Goal: Task Accomplishment & Management: Complete application form

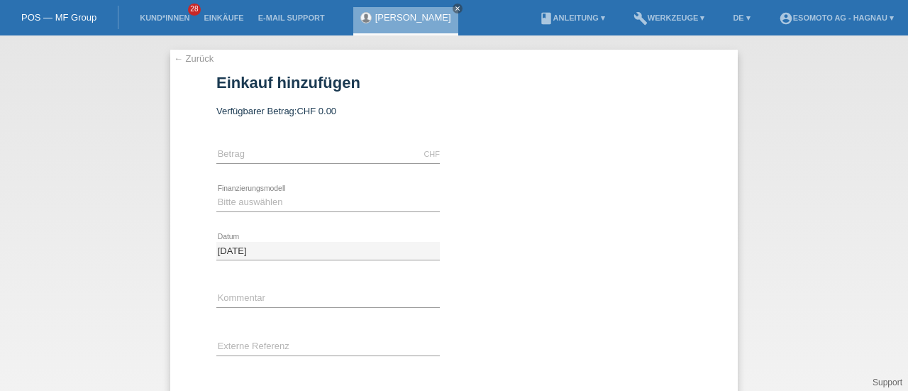
click at [69, 14] on link "POS — MF Group" at bounding box center [58, 17] width 75 height 11
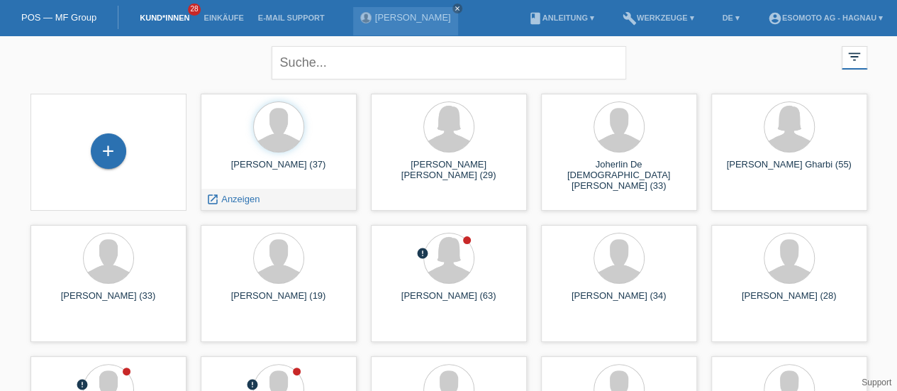
click at [277, 167] on div "Srdan Markovic (37)" at bounding box center [278, 170] width 133 height 23
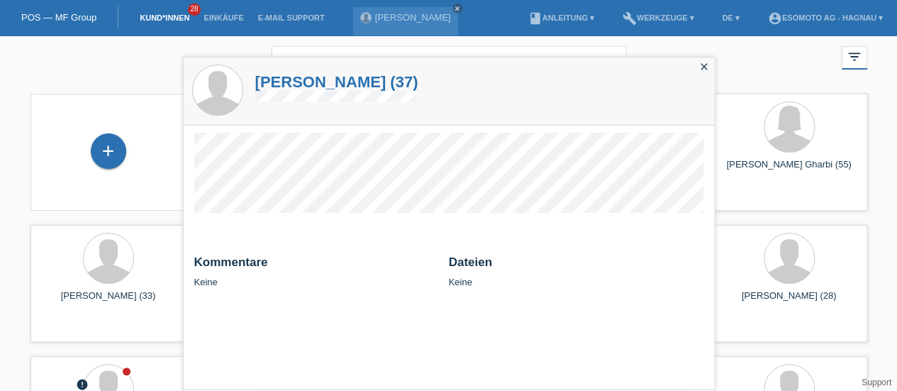
click at [326, 79] on h1 "Srdan Markovic (37)" at bounding box center [336, 82] width 163 height 18
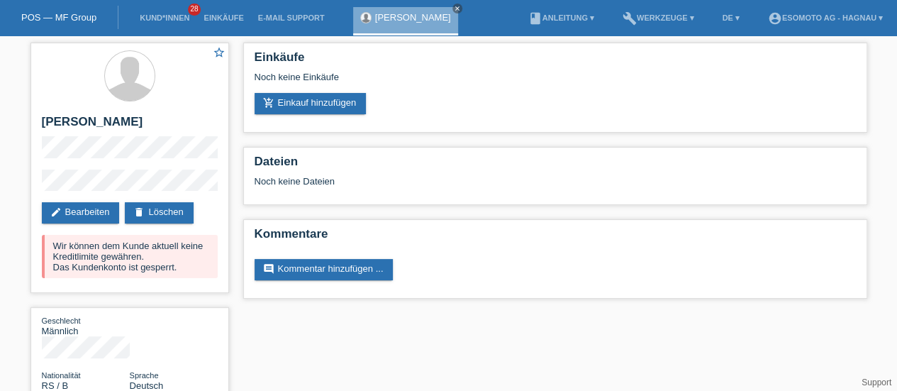
click at [170, 208] on link "delete Löschen" at bounding box center [159, 212] width 68 height 21
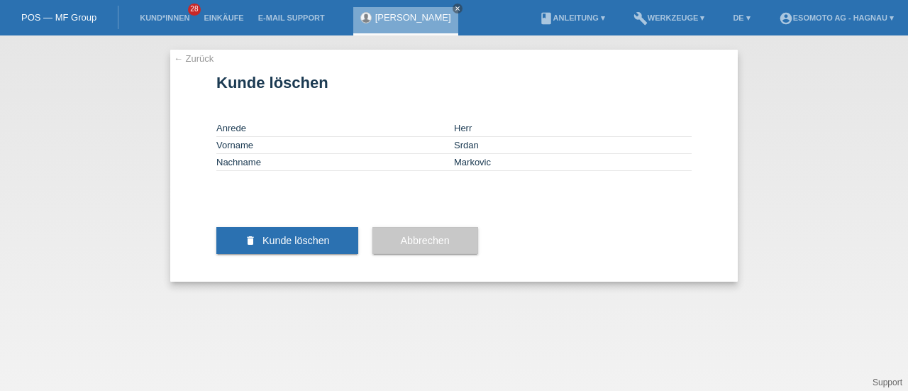
click at [305, 246] on span "Kunde löschen" at bounding box center [295, 240] width 67 height 11
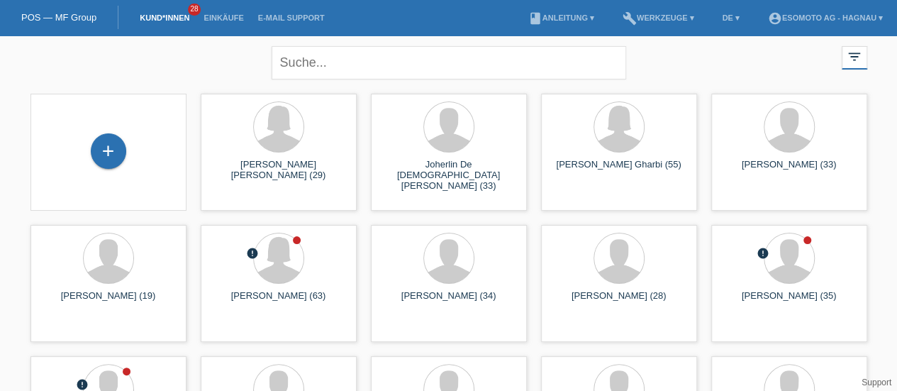
click at [69, 20] on link "POS — MF Group" at bounding box center [58, 17] width 75 height 11
click at [113, 147] on div "+" at bounding box center [108, 150] width 35 height 35
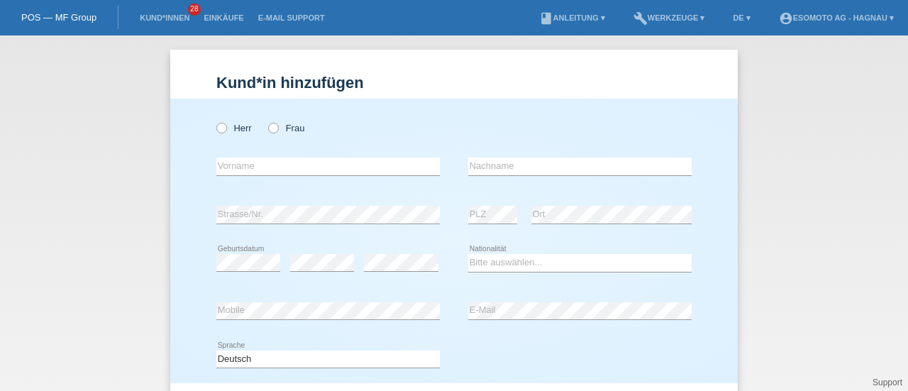
click at [214, 121] on icon at bounding box center [214, 121] width 0 height 0
click at [218, 128] on input "Herr" at bounding box center [220, 127] width 9 height 9
radio input "true"
click at [236, 165] on input "text" at bounding box center [327, 166] width 223 height 18
type input "Patrick Andre"
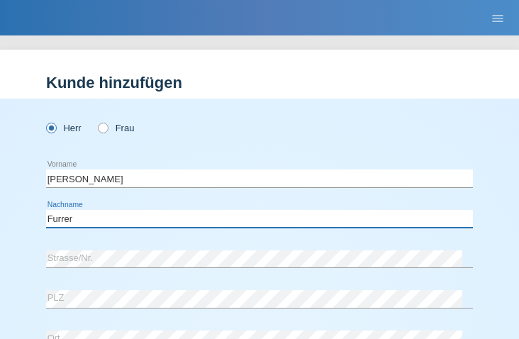
type input "Furrer"
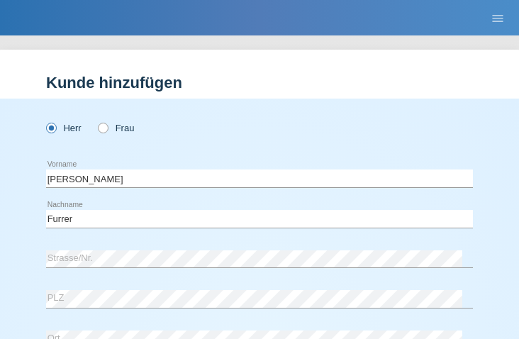
click at [234, 45] on div "Kund*in hinzufügen Kunde hinzufügen Kundin hinzufügen Herr Frau Patrick Andre e…" at bounding box center [259, 187] width 519 height 304
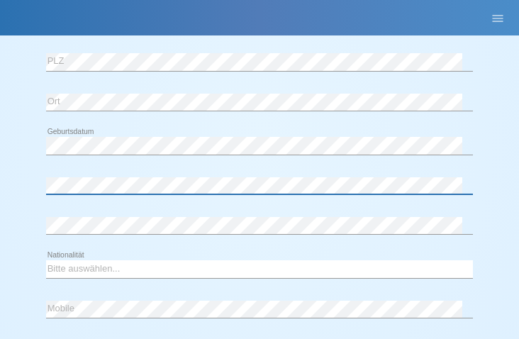
scroll to position [242, 0]
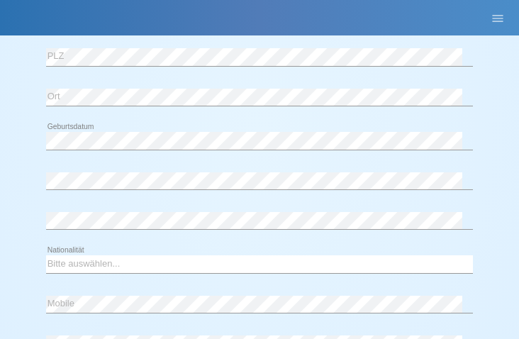
click at [87, 210] on div "error" at bounding box center [259, 221] width 427 height 36
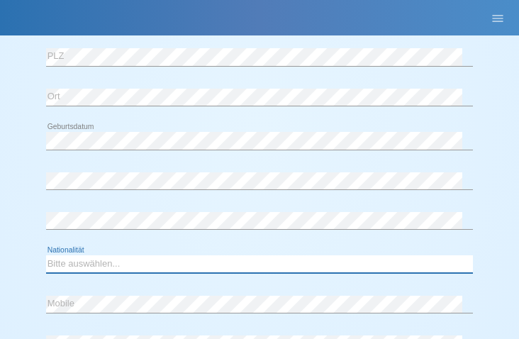
click at [81, 261] on select "Bitte auswählen... Schweiz Deutschland Liechtenstein Österreich ------------ Af…" at bounding box center [259, 263] width 427 height 17
select select "CH"
click at [46, 255] on select "Bitte auswählen... Schweiz Deutschland Liechtenstein Österreich ------------ Af…" at bounding box center [259, 263] width 427 height 17
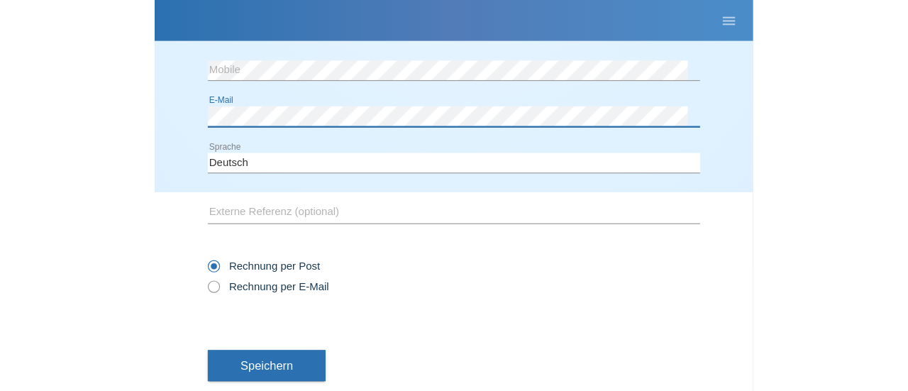
scroll to position [484, 0]
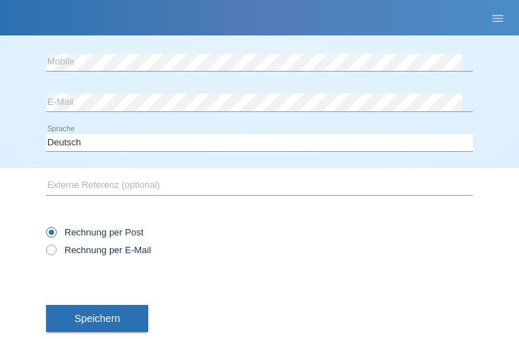
click at [99, 305] on button "Speichern" at bounding box center [97, 318] width 102 height 27
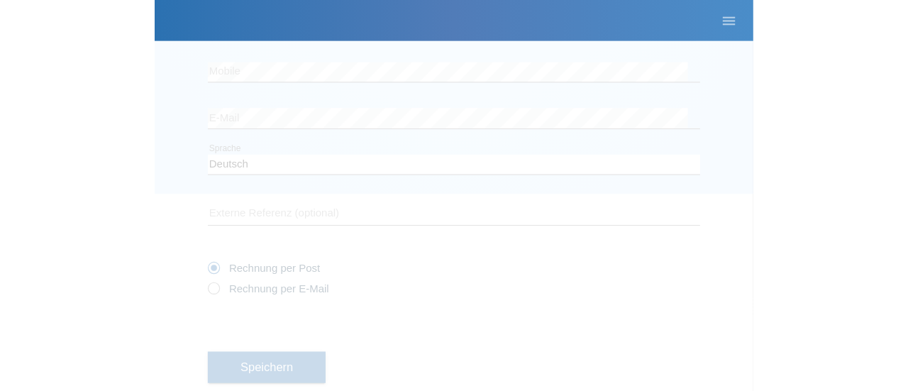
scroll to position [153, 0]
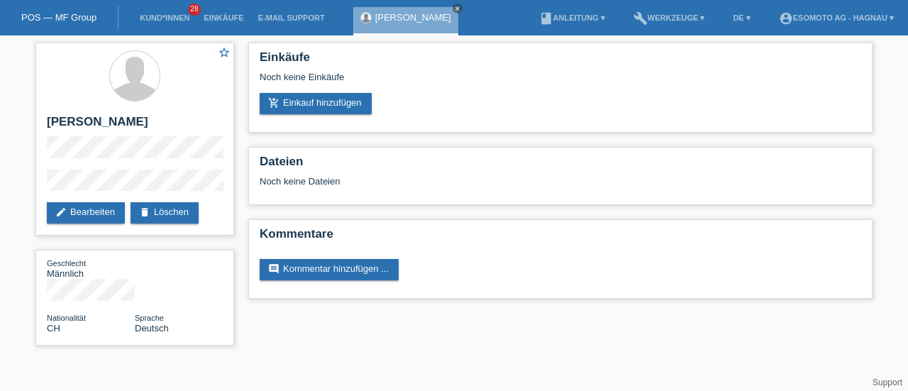
click at [308, 100] on link "add_shopping_cart Einkauf hinzufügen" at bounding box center [316, 103] width 112 height 21
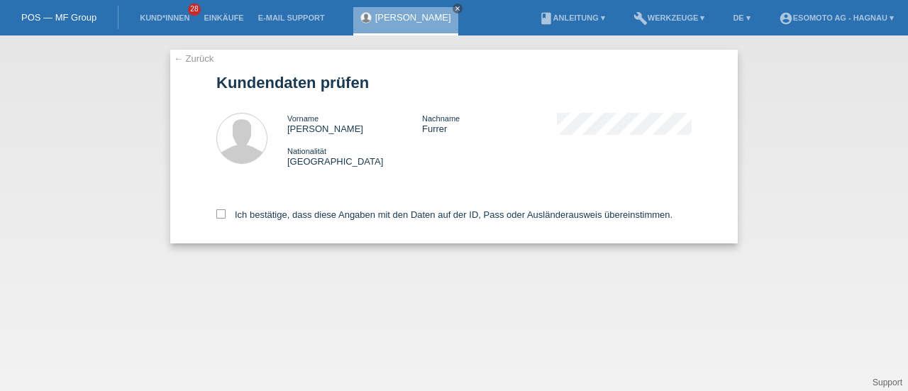
click at [223, 211] on icon at bounding box center [220, 213] width 9 height 9
click at [223, 211] on input "Ich bestätige, dass diese Angaben mit den Daten auf der ID, Pass oder Ausländer…" at bounding box center [220, 213] width 9 height 9
checkbox input "true"
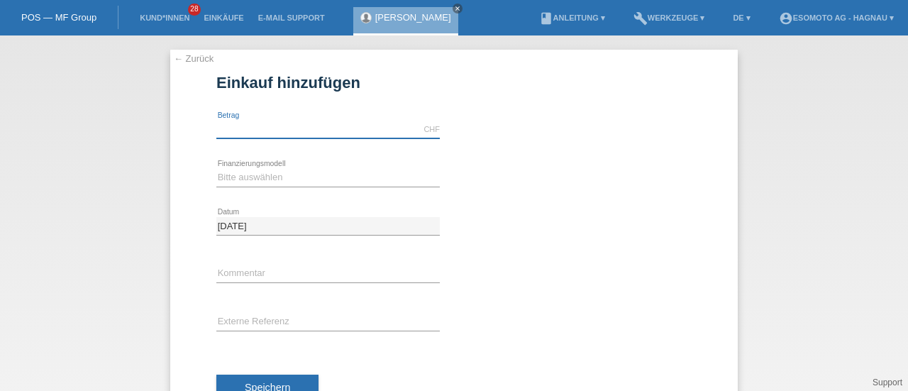
click at [355, 128] on input "text" at bounding box center [327, 130] width 223 height 18
type input "7600.00"
click at [263, 184] on select "Bitte auswählen Fixe Raten Kauf auf Rechnung mit Teilzahlungsoption" at bounding box center [327, 177] width 223 height 17
select select "69"
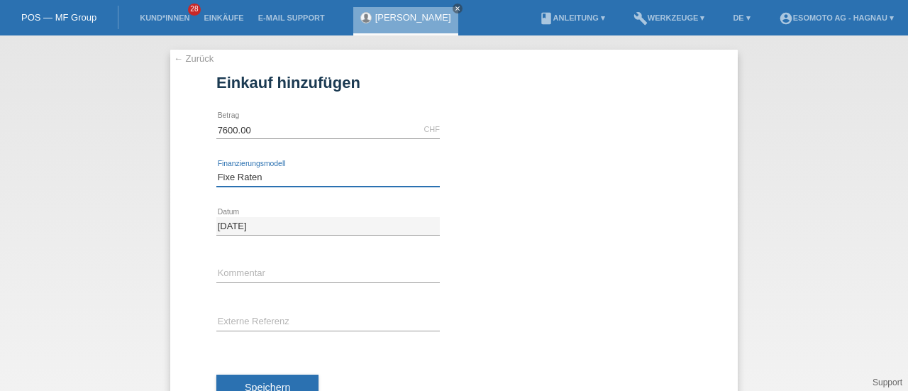
click at [216, 169] on select "Bitte auswählen Fixe Raten Kauf auf Rechnung mit Teilzahlungsoption" at bounding box center [327, 177] width 223 height 17
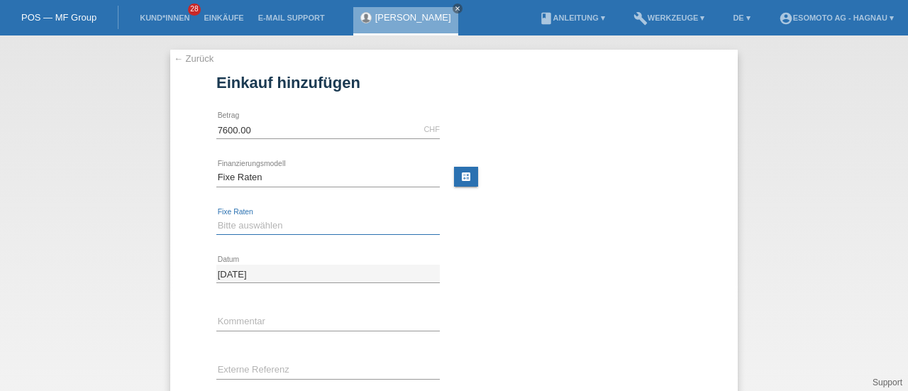
click at [237, 230] on select "Bitte auswählen 12 Raten 24 Raten 36 Raten 48 Raten" at bounding box center [327, 225] width 223 height 17
select select "140"
click at [216, 217] on select "Bitte auswählen 12 Raten 24 Raten 36 Raten 48 Raten" at bounding box center [327, 225] width 223 height 17
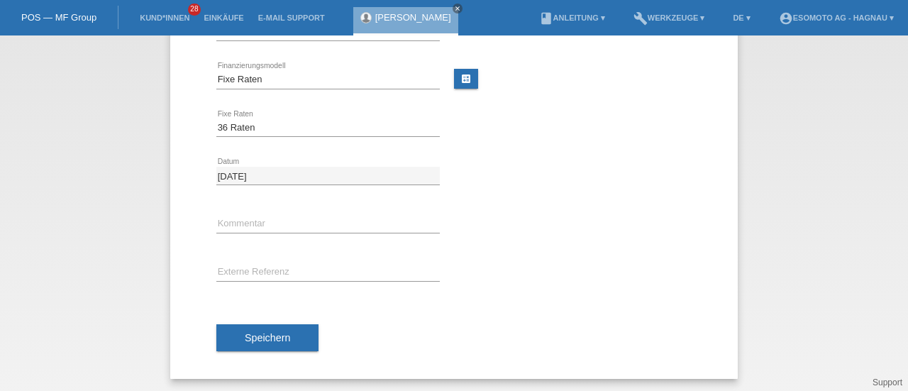
click at [282, 333] on span "Speichern" at bounding box center [267, 337] width 45 height 11
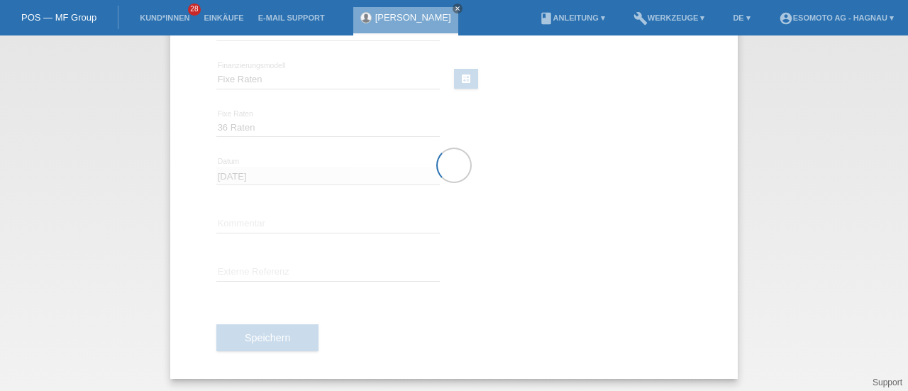
scroll to position [0, 0]
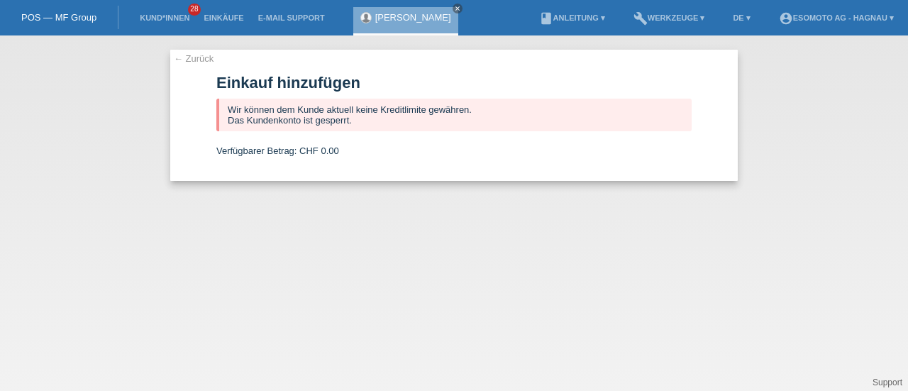
click at [191, 57] on link "← Zurück" at bounding box center [194, 58] width 40 height 11
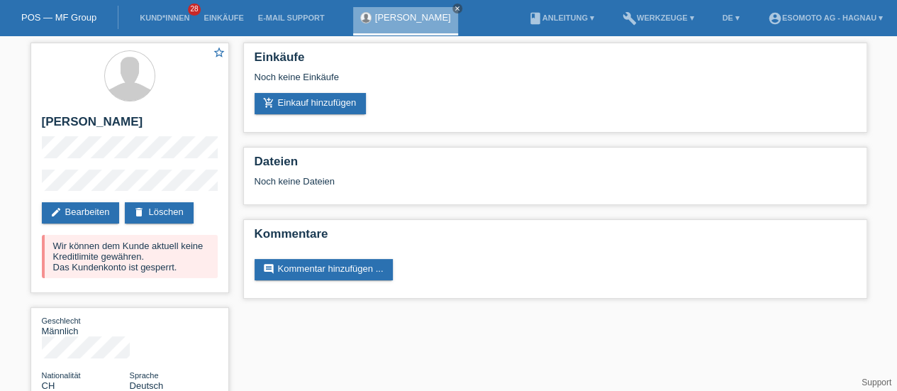
click at [461, 8] on icon "close" at bounding box center [457, 8] width 7 height 7
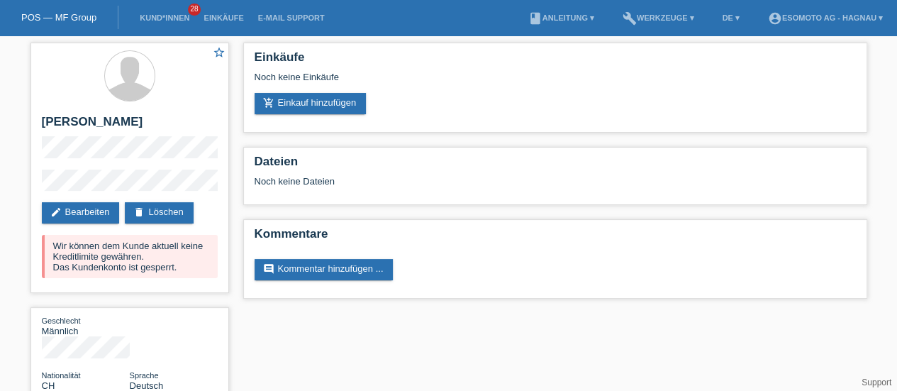
click at [72, 13] on link "POS — MF Group" at bounding box center [58, 17] width 75 height 11
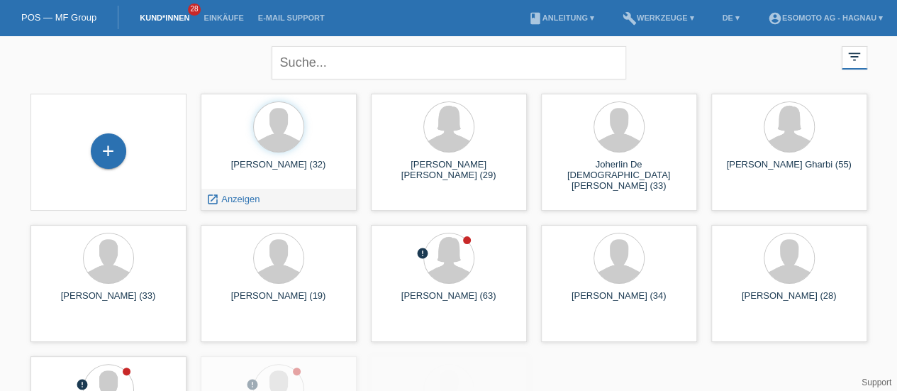
click at [265, 165] on div "Patrick Andre Furrer (32)" at bounding box center [278, 170] width 133 height 23
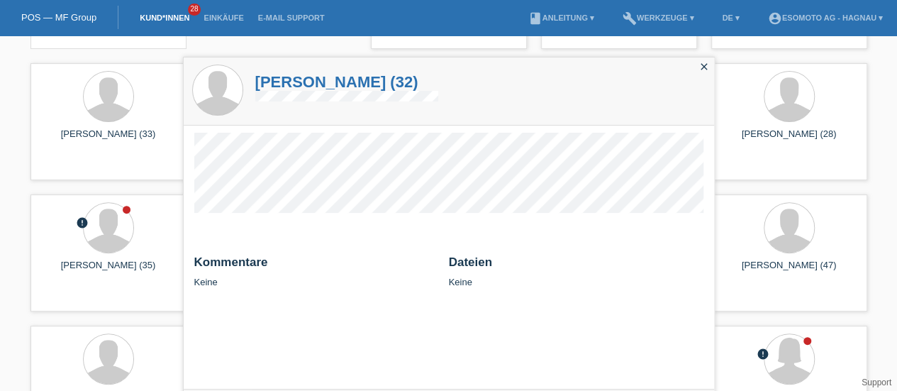
scroll to position [158, 0]
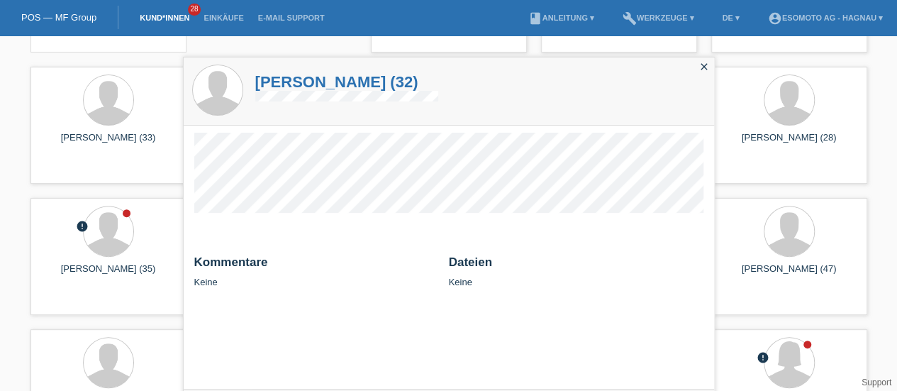
click at [345, 82] on h1 "Patrick Andre Furrer (32)" at bounding box center [346, 82] width 183 height 18
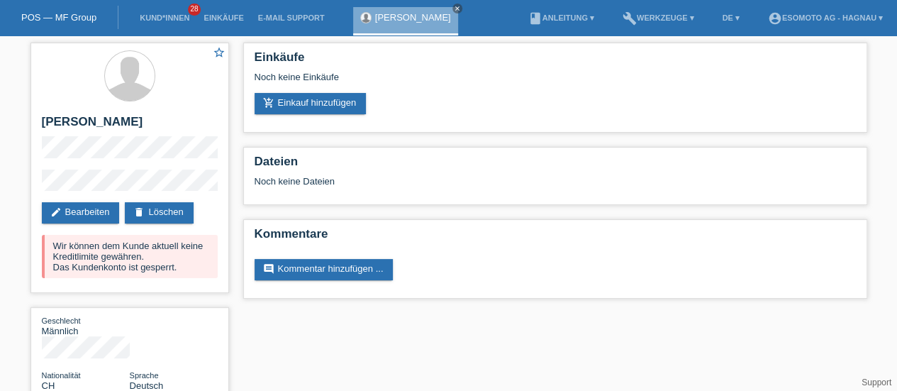
click at [186, 206] on link "delete Löschen" at bounding box center [159, 212] width 68 height 21
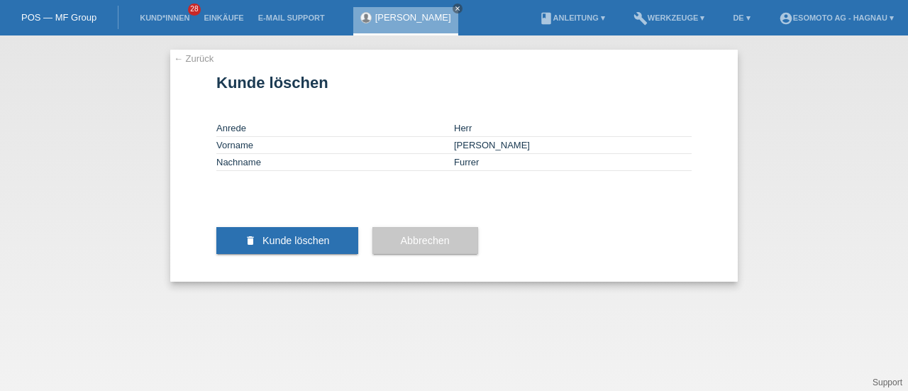
click at [302, 246] on span "Kunde löschen" at bounding box center [295, 240] width 67 height 11
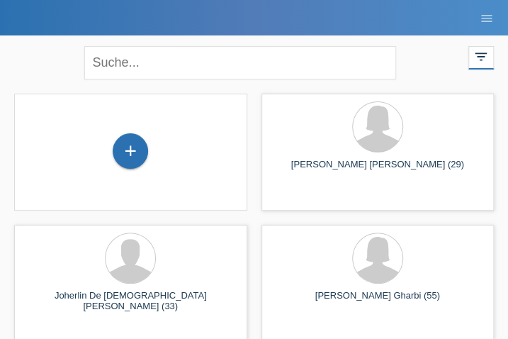
click at [129, 153] on div "+" at bounding box center [130, 150] width 35 height 35
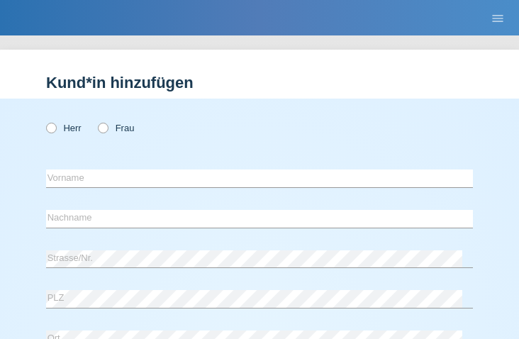
click at [44, 121] on icon at bounding box center [44, 121] width 0 height 0
click at [54, 128] on input "Herr" at bounding box center [50, 127] width 9 height 9
radio input "true"
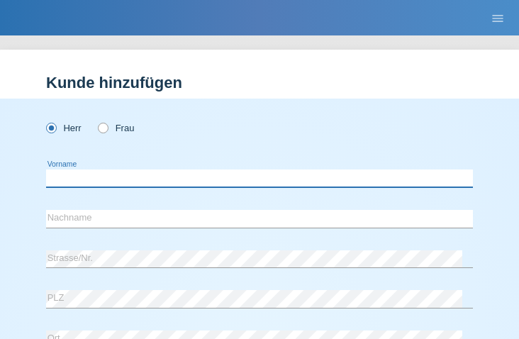
click at [89, 182] on input "text" at bounding box center [259, 178] width 427 height 18
type input "Yanik"
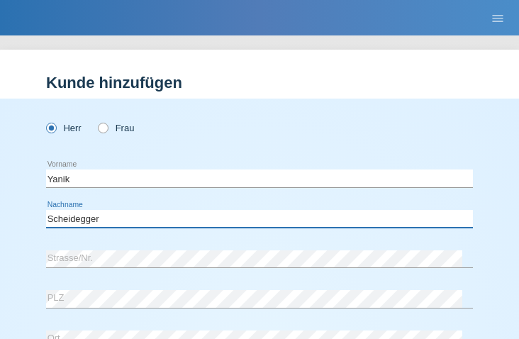
type input "Scheidegger"
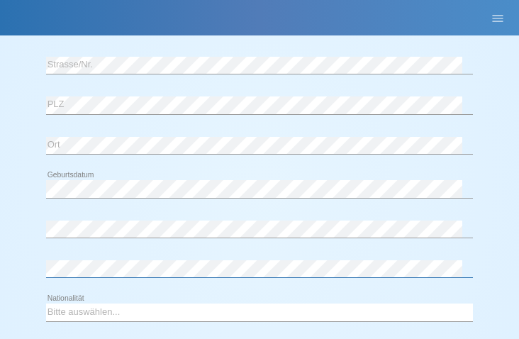
scroll to position [271, 0]
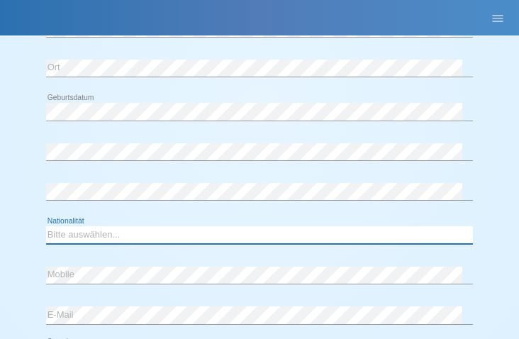
click at [109, 233] on select "Bitte auswählen... Schweiz Deutschland Liechtenstein Österreich ------------ Af…" at bounding box center [259, 234] width 427 height 17
select select "CH"
click at [46, 226] on select "Bitte auswählen... Schweiz Deutschland Liechtenstein Österreich ------------ Af…" at bounding box center [259, 234] width 427 height 17
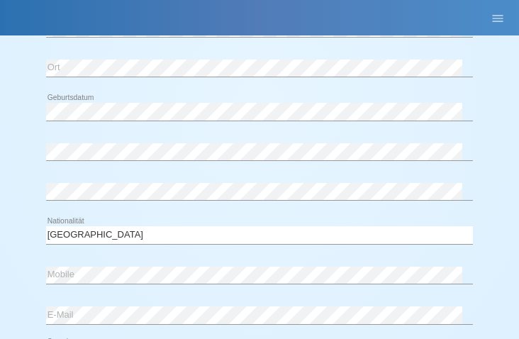
click at [183, 323] on div "error E-Mail" at bounding box center [259, 315] width 427 height 37
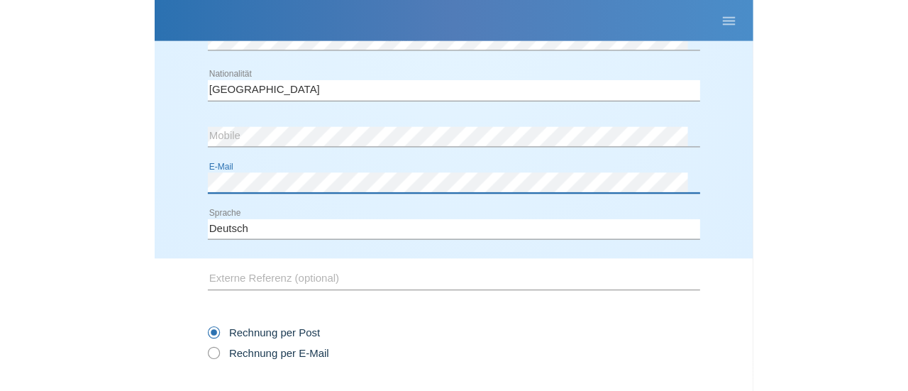
scroll to position [516, 0]
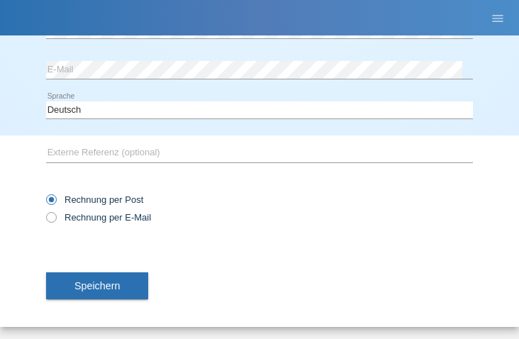
click at [96, 280] on span "Speichern" at bounding box center [96, 285] width 45 height 11
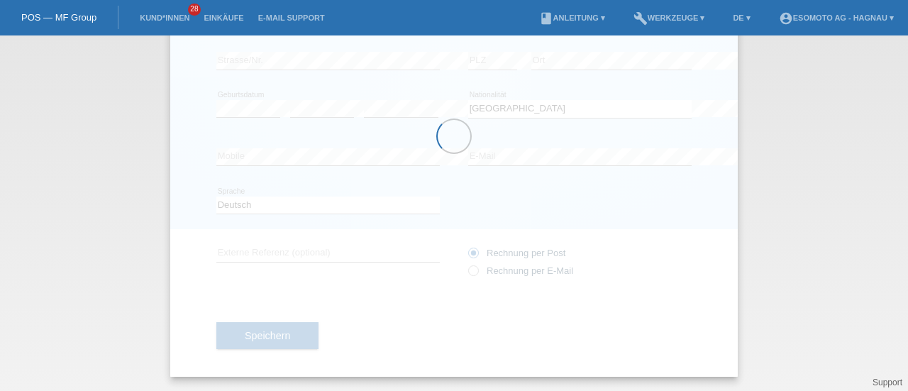
scroll to position [153, 0]
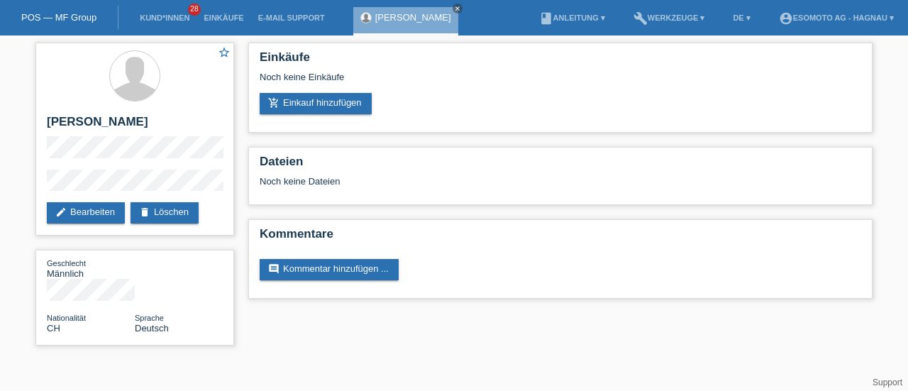
click at [340, 106] on link "add_shopping_cart Einkauf hinzufügen" at bounding box center [316, 103] width 112 height 21
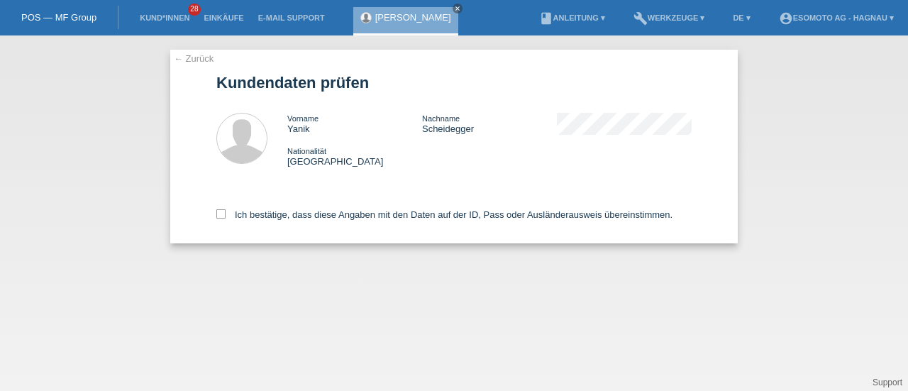
click at [223, 215] on icon at bounding box center [220, 213] width 9 height 9
click at [223, 215] on input "Ich bestätige, dass diese Angaben mit den Daten auf der ID, Pass oder Ausländer…" at bounding box center [220, 213] width 9 height 9
checkbox input "true"
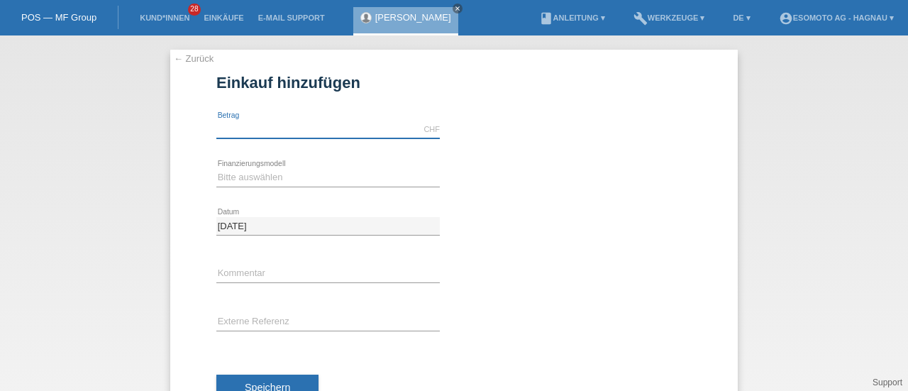
click at [260, 132] on input "text" at bounding box center [327, 130] width 223 height 18
type input "7600.00"
click at [265, 177] on select "Bitte auswählen Fixe Raten Kauf auf Rechnung mit Teilzahlungsoption" at bounding box center [327, 177] width 223 height 17
select select "69"
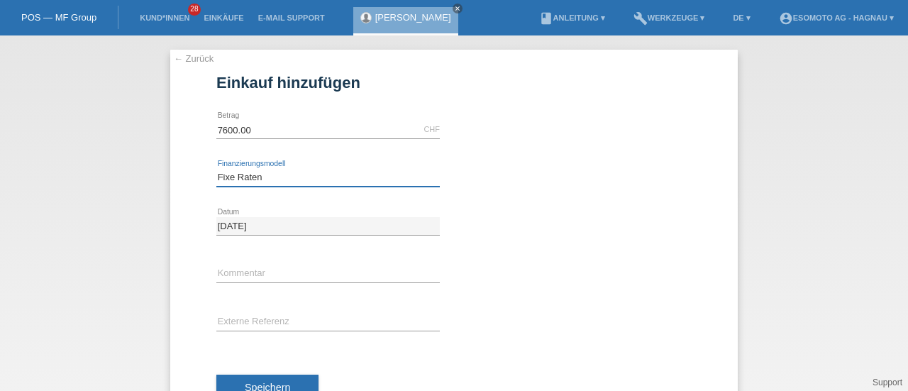
click at [216, 169] on select "Bitte auswählen Fixe Raten Kauf auf Rechnung mit Teilzahlungsoption" at bounding box center [327, 177] width 223 height 17
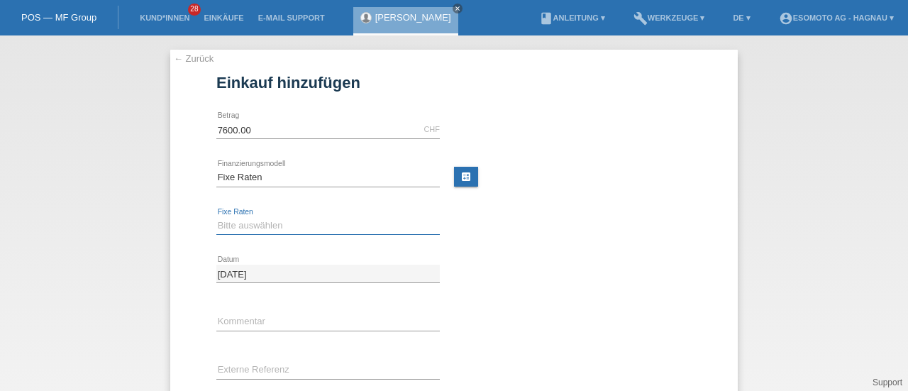
click at [230, 222] on select "Bitte auswählen 12 Raten 24 Raten 36 Raten 48 Raten" at bounding box center [327, 225] width 223 height 17
select select "140"
click at [216, 217] on select "Bitte auswählen 12 Raten 24 Raten 36 Raten 48 Raten" at bounding box center [327, 225] width 223 height 17
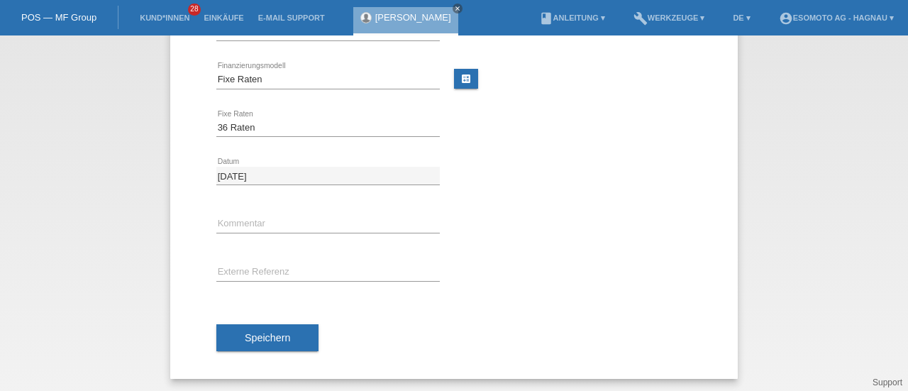
click at [250, 324] on button "Speichern" at bounding box center [267, 337] width 102 height 27
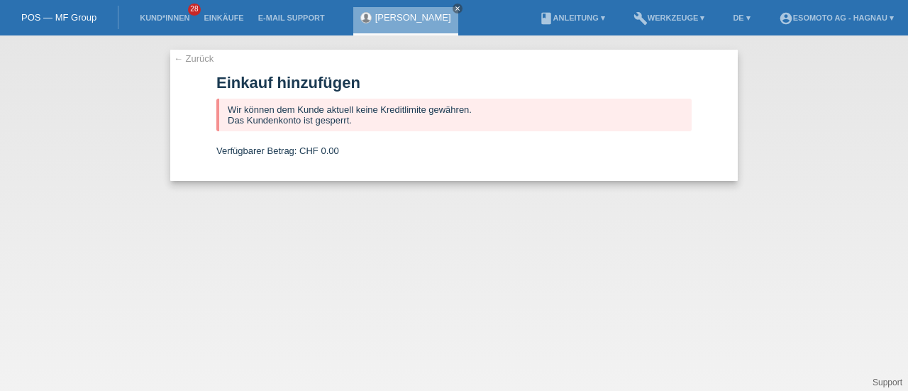
scroll to position [0, 0]
click at [196, 55] on link "← Zurück" at bounding box center [194, 58] width 40 height 11
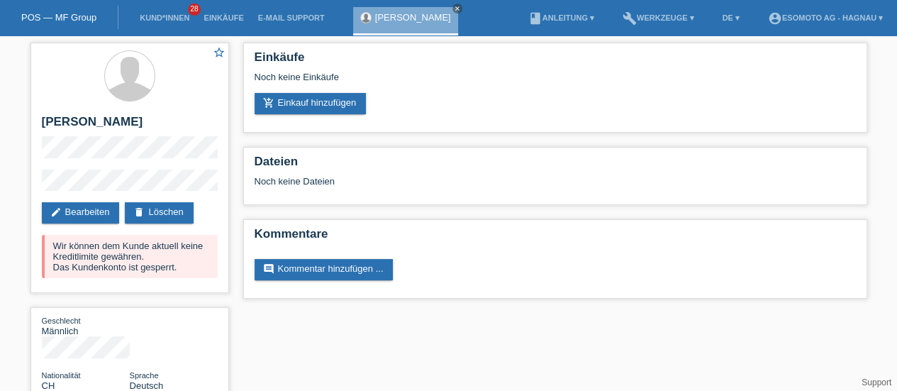
click at [60, 118] on h2 "[PERSON_NAME]" at bounding box center [130, 125] width 176 height 21
copy h2 "Yanik"
click at [45, 16] on link "POS — MF Group" at bounding box center [58, 17] width 75 height 11
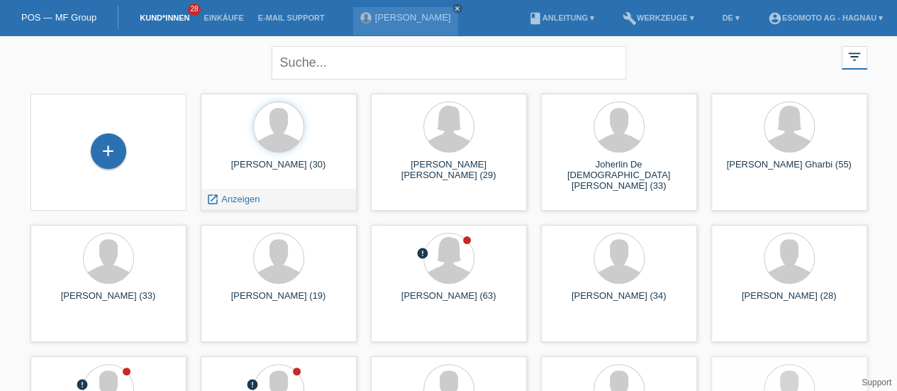
click at [91, 138] on div "+" at bounding box center [108, 152] width 133 height 38
click at [111, 153] on div "+" at bounding box center [108, 150] width 35 height 35
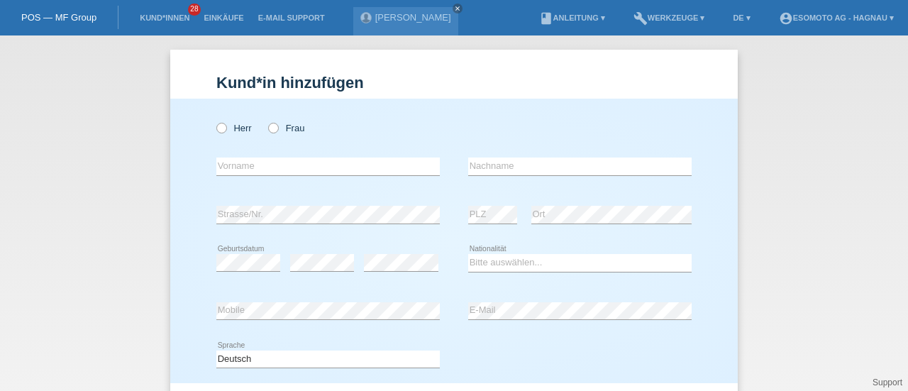
click at [228, 128] on label "Herr" at bounding box center [233, 128] width 35 height 11
click at [226, 128] on input "Herr" at bounding box center [220, 127] width 9 height 9
radio input "true"
click at [247, 164] on input "text" at bounding box center [327, 166] width 223 height 18
type input "Severin"
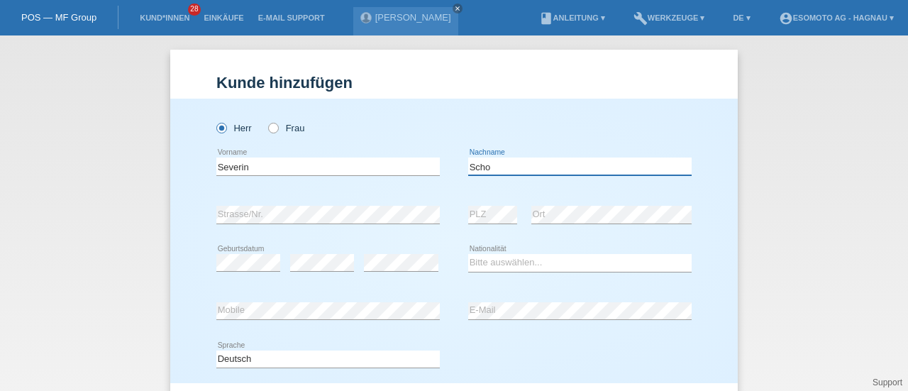
type input "Schoch"
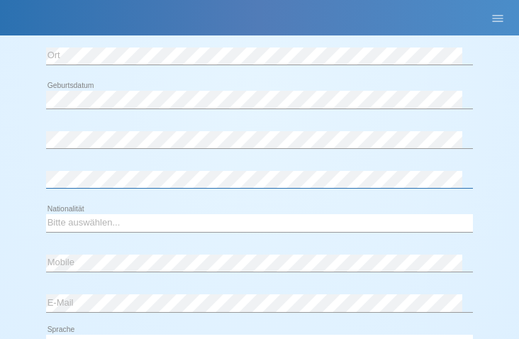
scroll to position [284, 0]
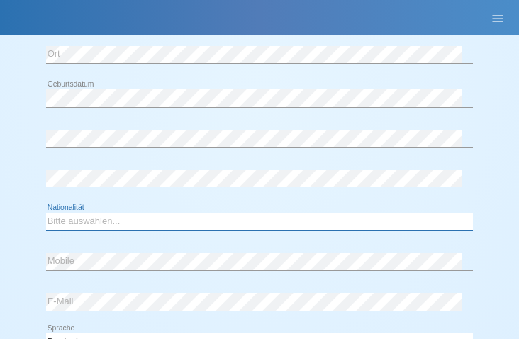
click at [91, 217] on select "Bitte auswählen... Schweiz Deutschland Liechtenstein Österreich ------------ Af…" at bounding box center [259, 221] width 427 height 17
select select "CH"
click at [46, 213] on select "Bitte auswählen... Schweiz Deutschland Liechtenstein Österreich ------------ Af…" at bounding box center [259, 221] width 427 height 17
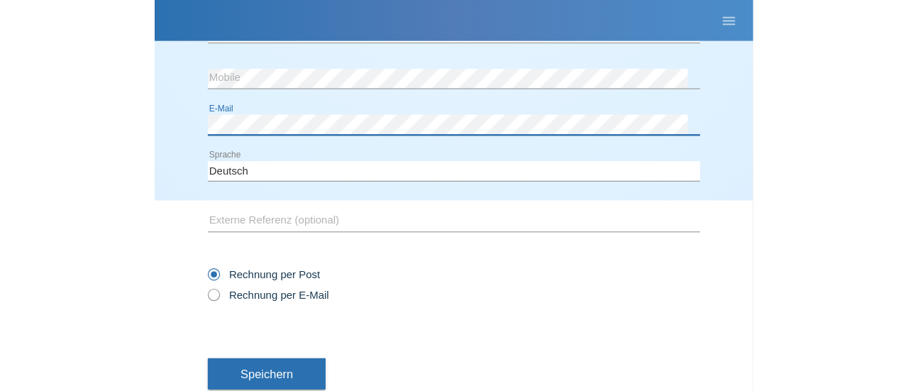
scroll to position [486, 0]
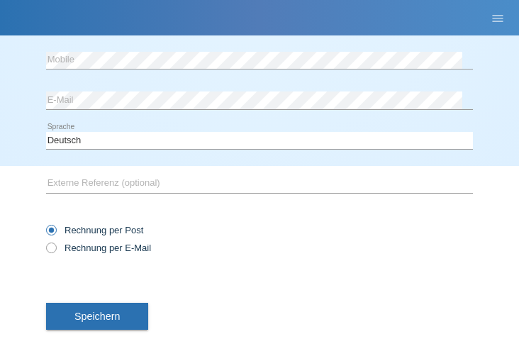
click at [107, 322] on button "Speichern" at bounding box center [97, 316] width 102 height 27
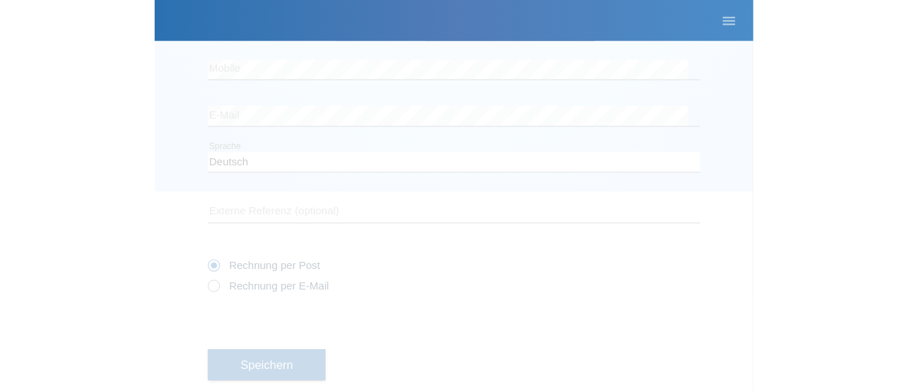
scroll to position [153, 0]
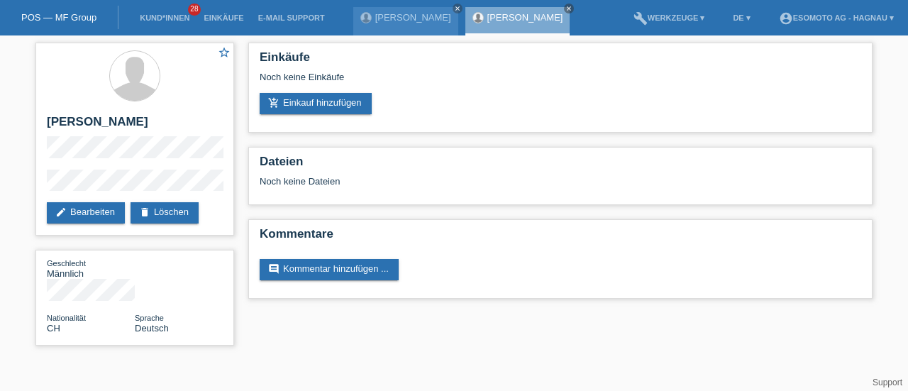
click at [343, 100] on link "add_shopping_cart Einkauf hinzufügen" at bounding box center [316, 103] width 112 height 21
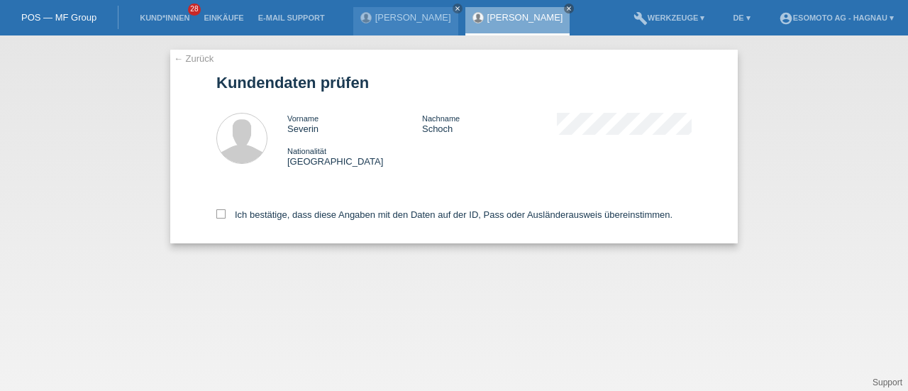
click at [224, 213] on icon at bounding box center [220, 213] width 9 height 9
click at [224, 213] on input "Ich bestätige, dass diese Angaben mit den Daten auf der ID, Pass oder Ausländer…" at bounding box center [220, 213] width 9 height 9
checkbox input "true"
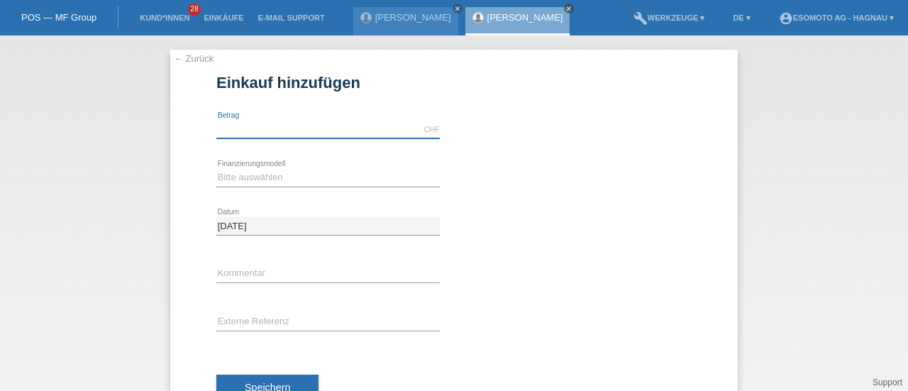
click at [266, 133] on input "text" at bounding box center [327, 130] width 223 height 18
type input "7600.00"
click at [266, 174] on select "Bitte auswählen Fixe Raten Kauf auf Rechnung mit Teilzahlungsoption" at bounding box center [327, 177] width 223 height 17
select select "69"
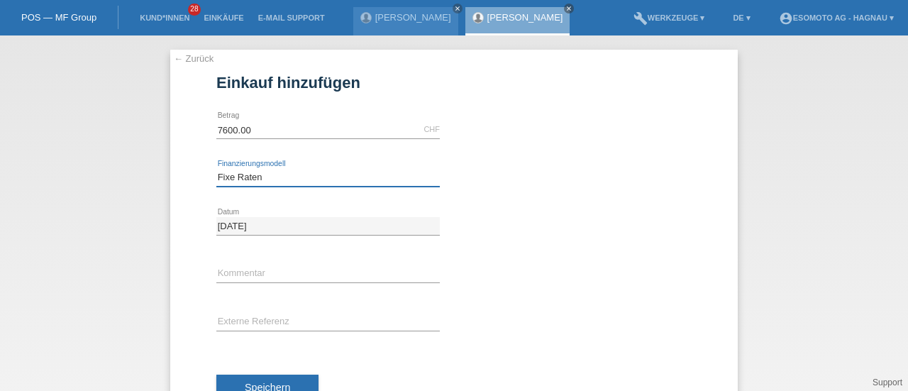
click at [216, 169] on select "Bitte auswählen Fixe Raten Kauf auf Rechnung mit Teilzahlungsoption" at bounding box center [327, 177] width 223 height 17
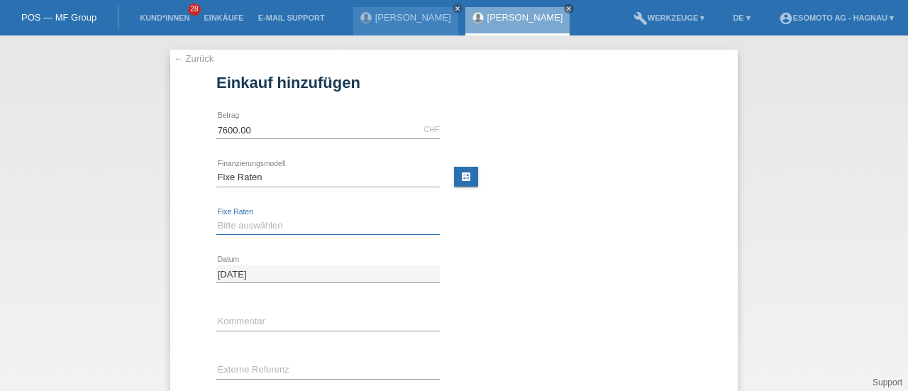
click at [249, 226] on select "Bitte auswählen 12 Raten 24 Raten 36 Raten 48 Raten" at bounding box center [327, 225] width 223 height 17
select select "140"
click at [216, 217] on select "Bitte auswählen 12 Raten 24 Raten 36 Raten 48 Raten" at bounding box center [327, 225] width 223 height 17
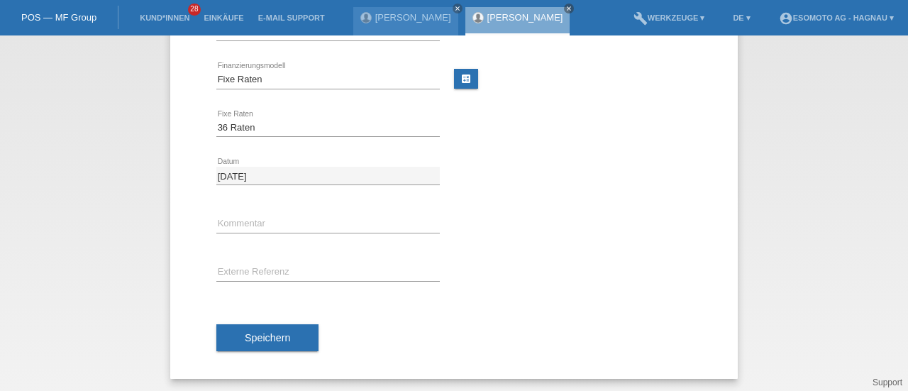
click at [250, 335] on span "Speichern" at bounding box center [267, 337] width 45 height 11
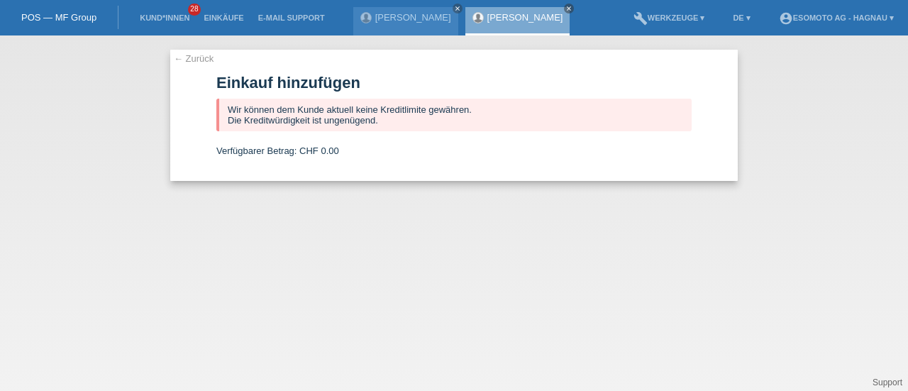
scroll to position [0, 0]
click at [194, 57] on link "← Zurück" at bounding box center [194, 58] width 40 height 11
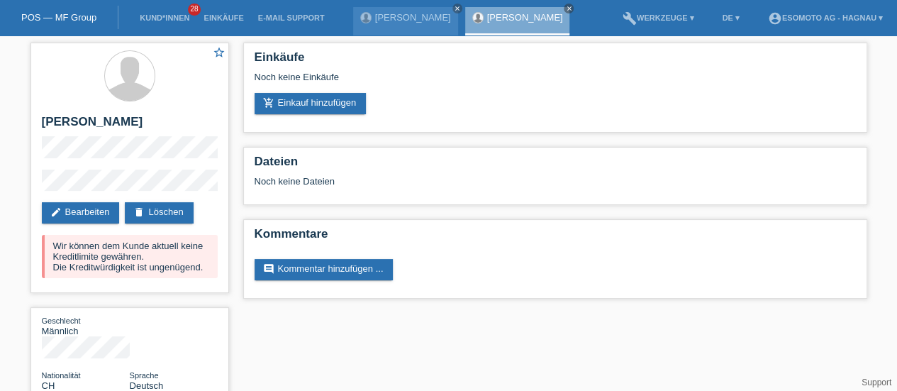
click at [167, 216] on link "delete Löschen" at bounding box center [159, 212] width 68 height 21
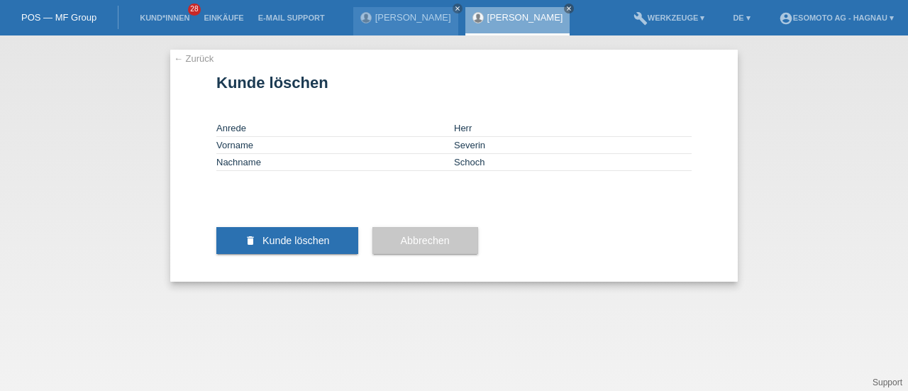
click at [309, 246] on span "Kunde löschen" at bounding box center [295, 240] width 67 height 11
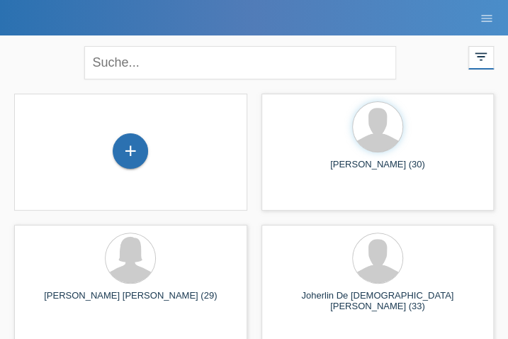
click at [121, 156] on div "+" at bounding box center [130, 151] width 34 height 24
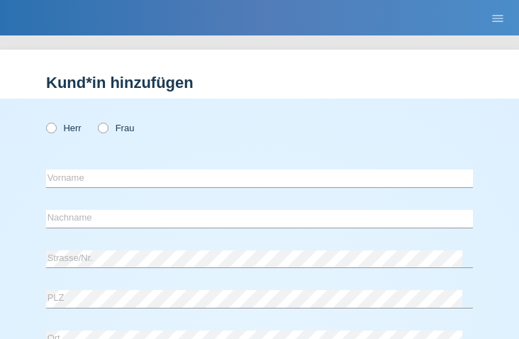
click at [44, 121] on icon at bounding box center [44, 121] width 0 height 0
click at [50, 131] on input "Herr" at bounding box center [50, 127] width 9 height 9
radio input "true"
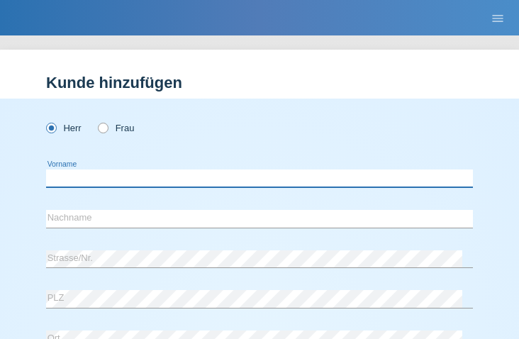
click at [69, 181] on input "text" at bounding box center [259, 178] width 427 height 18
type input "Reto"
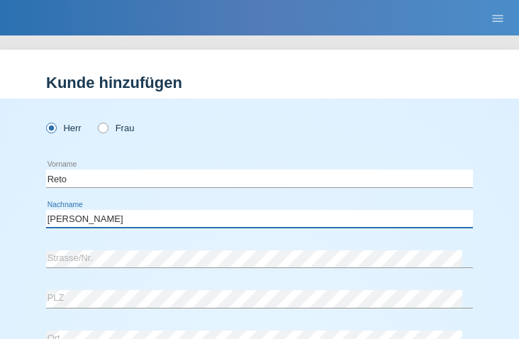
type input "Castellani"
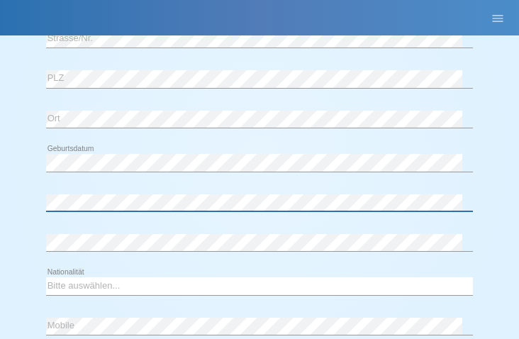
scroll to position [221, 0]
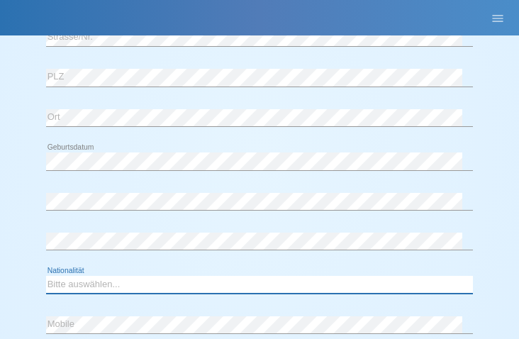
click at [98, 282] on select "Bitte auswählen... Schweiz Deutschland Liechtenstein Österreich ------------ Af…" at bounding box center [259, 284] width 427 height 17
select select "CH"
click at [46, 276] on select "Bitte auswählen... Schweiz Deutschland Liechtenstein Österreich ------------ Af…" at bounding box center [259, 284] width 427 height 17
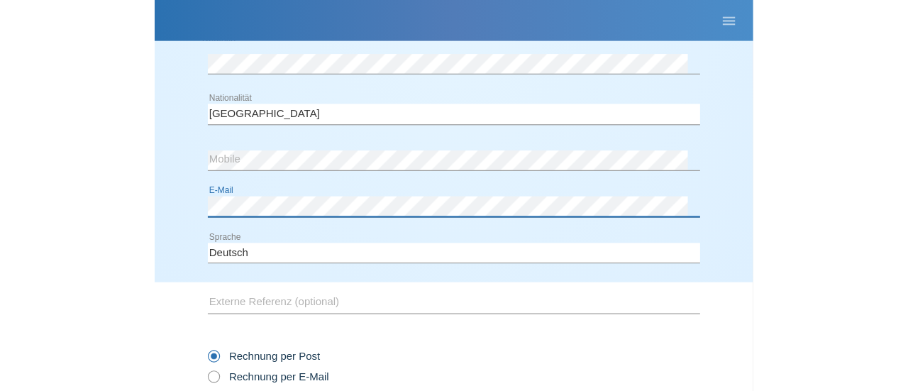
scroll to position [516, 0]
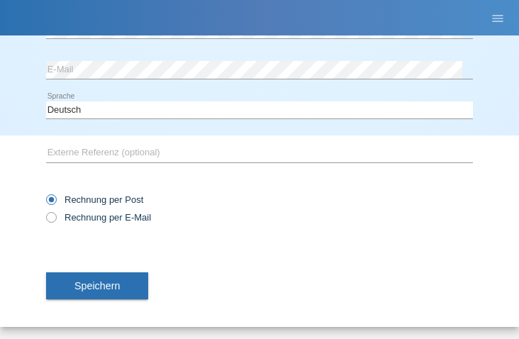
click at [106, 287] on span "Speichern" at bounding box center [96, 285] width 45 height 11
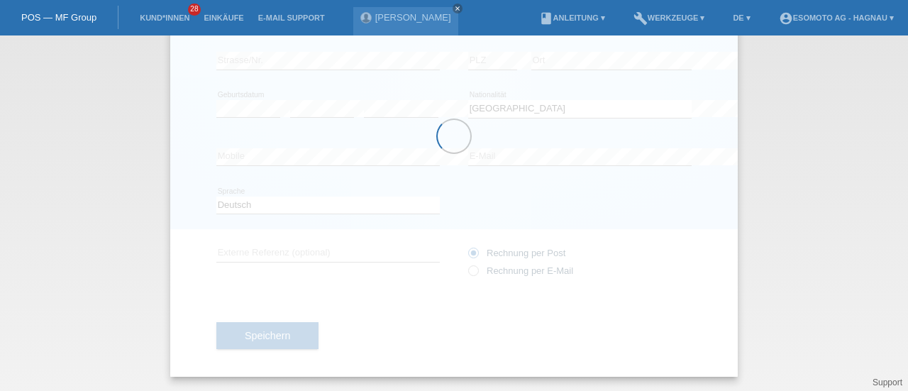
scroll to position [153, 0]
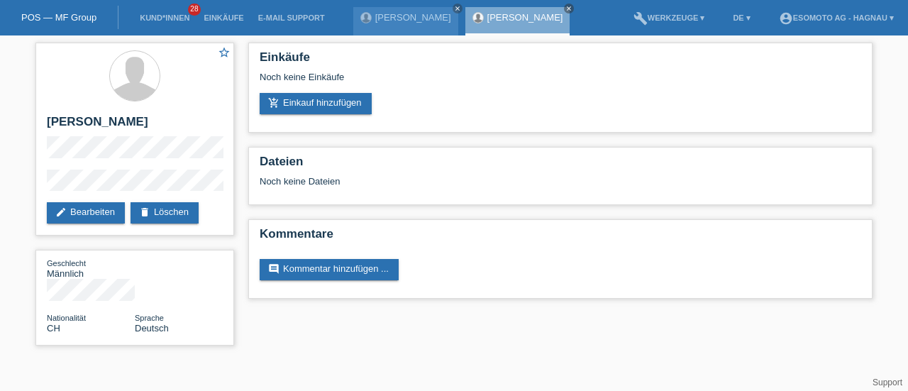
click at [340, 105] on link "add_shopping_cart Einkauf hinzufügen" at bounding box center [316, 103] width 112 height 21
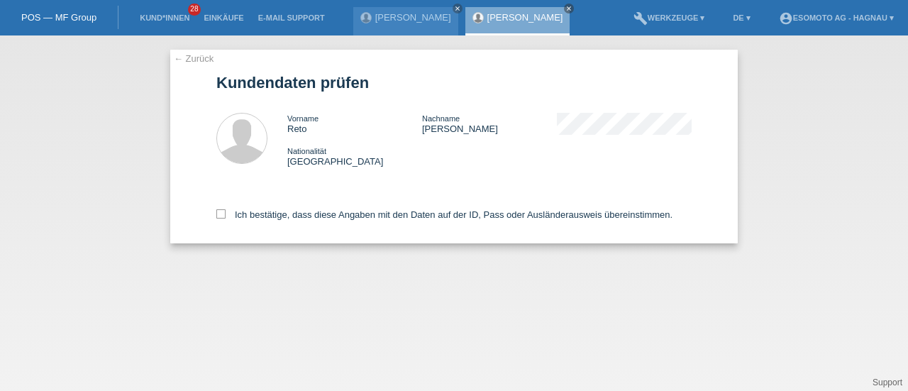
click at [226, 211] on label "Ich bestätige, dass diese Angaben mit den Daten auf der ID, Pass oder Ausländer…" at bounding box center [444, 214] width 456 height 11
click at [226, 211] on input "Ich bestätige, dass diese Angaben mit den Daten auf der ID, Pass oder Ausländer…" at bounding box center [220, 213] width 9 height 9
checkbox input "true"
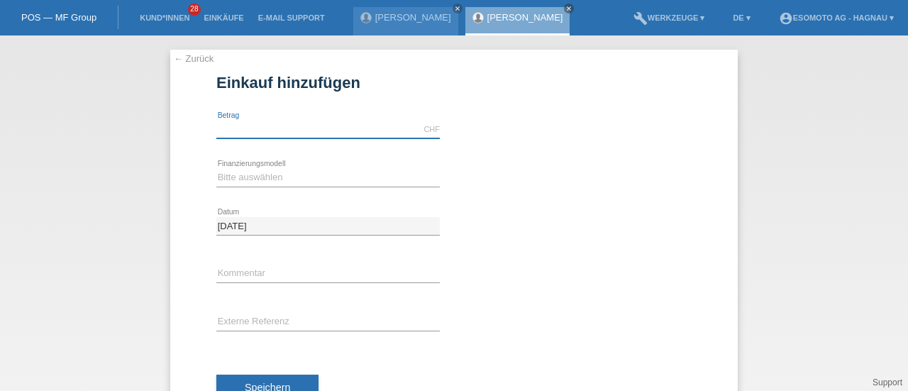
click at [305, 128] on input "text" at bounding box center [327, 130] width 223 height 18
type input "7600.00"
click at [275, 173] on select "Bitte auswählen Fixe Raten Kauf auf Rechnung mit Teilzahlungsoption" at bounding box center [327, 177] width 223 height 17
select select "69"
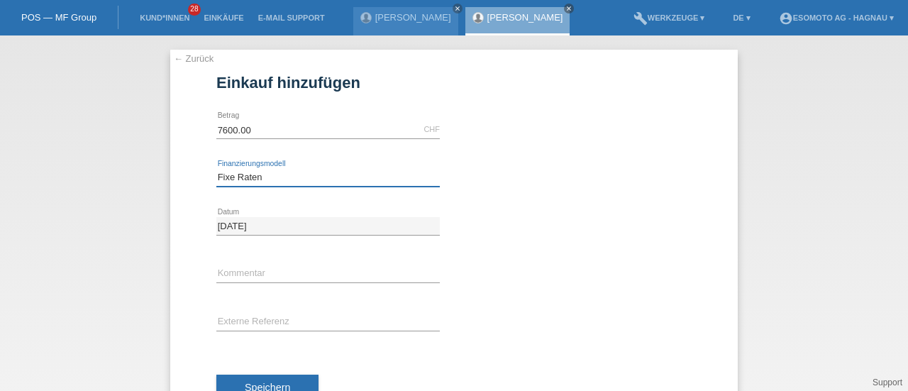
click at [216, 169] on select "Bitte auswählen Fixe Raten Kauf auf Rechnung mit Teilzahlungsoption" at bounding box center [327, 177] width 223 height 17
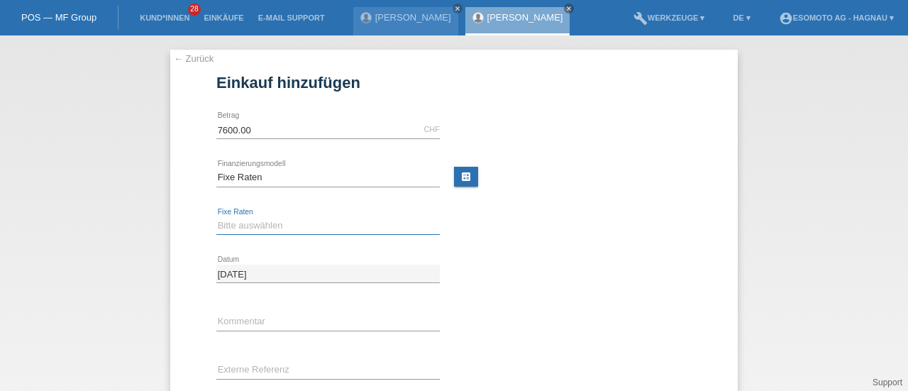
click at [255, 225] on select "Bitte auswählen 12 Raten 24 Raten 36 Raten 48 Raten" at bounding box center [327, 225] width 223 height 17
select select "140"
click at [216, 217] on select "Bitte auswählen 12 Raten 24 Raten 36 Raten 48 Raten" at bounding box center [327, 225] width 223 height 17
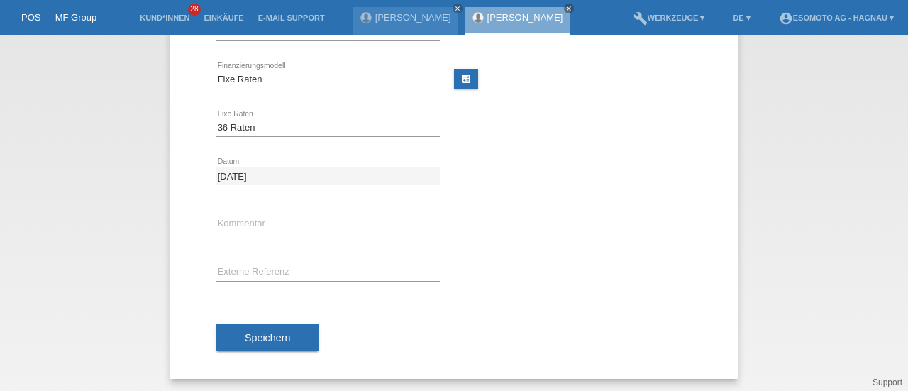
click at [263, 344] on button "Speichern" at bounding box center [267, 337] width 102 height 27
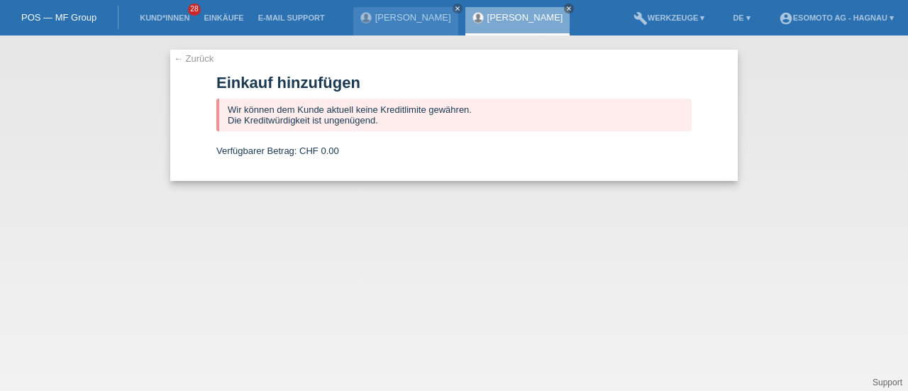
scroll to position [0, 0]
click at [565, 8] on icon "close" at bounding box center [568, 8] width 7 height 7
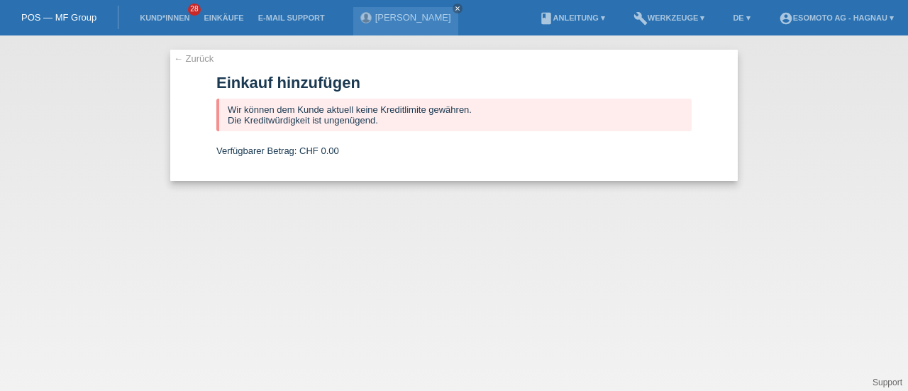
click at [457, 5] on icon "close" at bounding box center [457, 8] width 7 height 7
click at [75, 19] on link "POS — MF Group" at bounding box center [58, 17] width 75 height 11
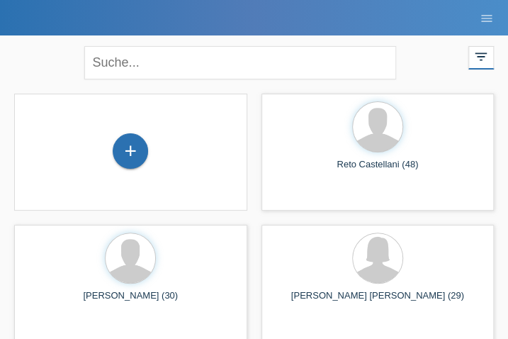
click at [134, 158] on div "+" at bounding box center [130, 150] width 35 height 35
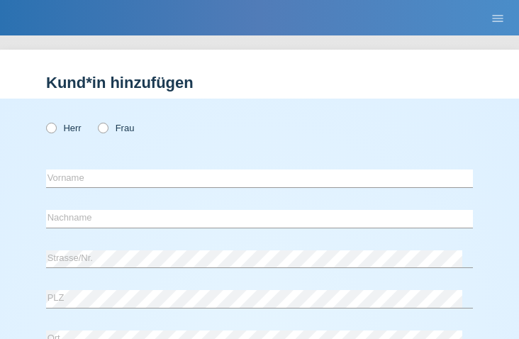
click at [44, 121] on icon at bounding box center [44, 121] width 0 height 0
click at [52, 126] on input "Herr" at bounding box center [50, 127] width 9 height 9
radio input "true"
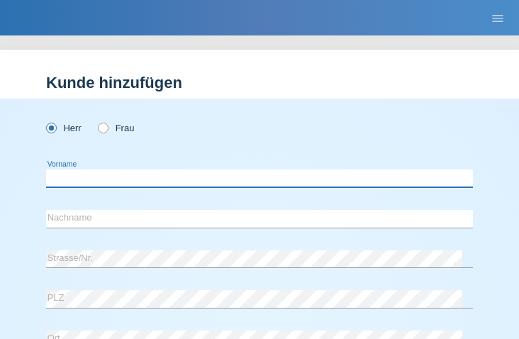
click at [80, 179] on input "text" at bounding box center [259, 178] width 427 height 18
type input "Bajram"
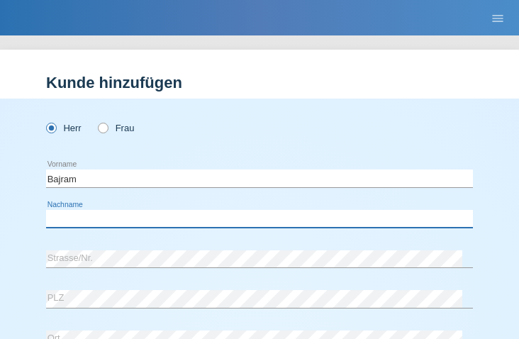
click at [58, 222] on input "text" at bounding box center [259, 219] width 427 height 18
type input "Arifi"
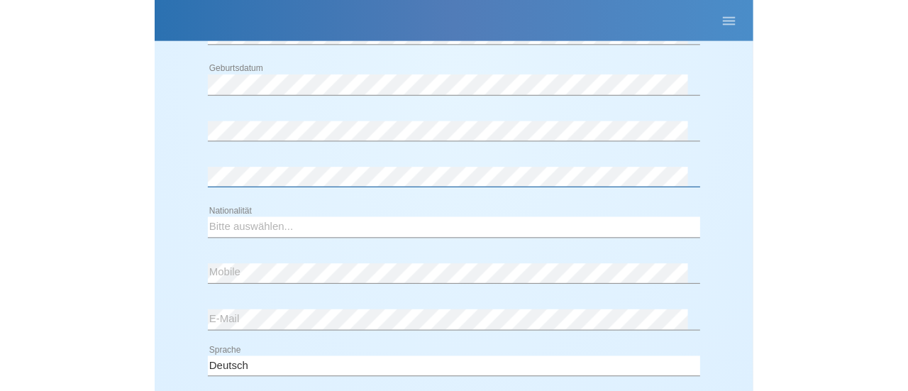
scroll to position [310, 0]
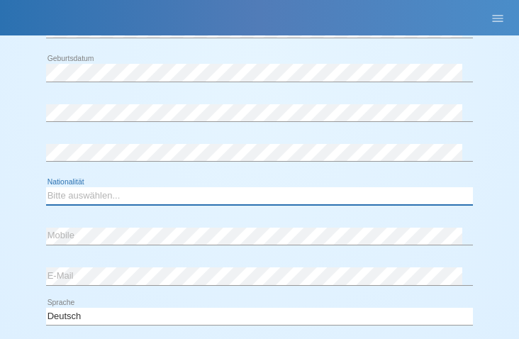
click at [108, 196] on select "Bitte auswählen... Schweiz Deutschland Liechtenstein Österreich ------------ Af…" at bounding box center [259, 195] width 427 height 17
select select "CH"
click at [46, 187] on select "Bitte auswählen... Schweiz Deutschland Liechtenstein Österreich ------------ Af…" at bounding box center [259, 195] width 427 height 17
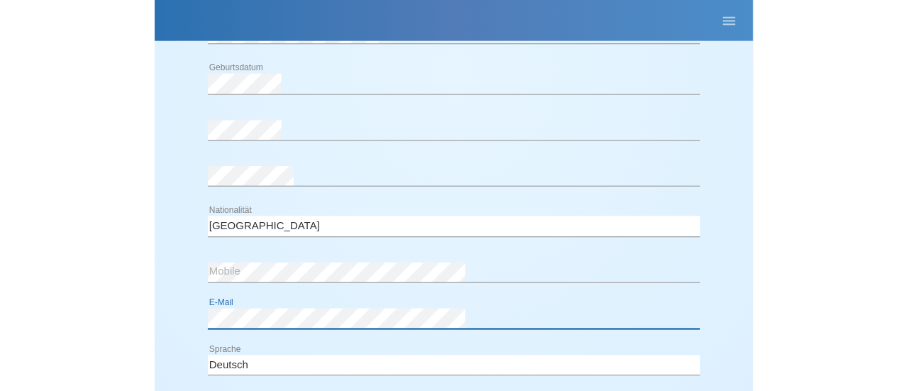
scroll to position [153, 0]
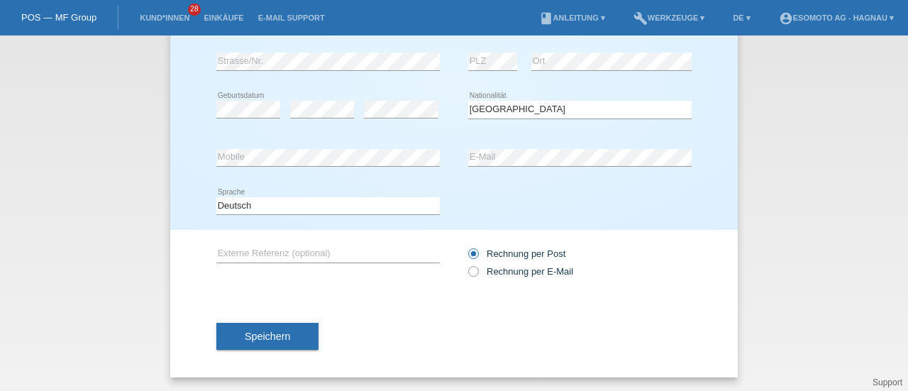
click at [289, 328] on button "Speichern" at bounding box center [267, 336] width 102 height 27
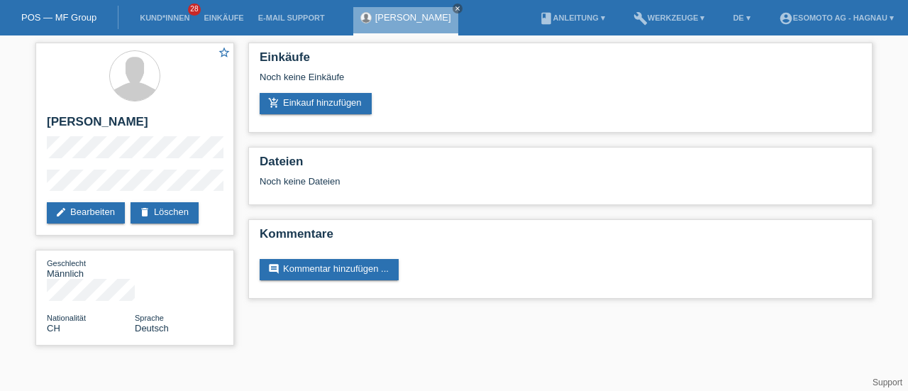
click at [352, 96] on link "add_shopping_cart Einkauf hinzufügen" at bounding box center [316, 103] width 112 height 21
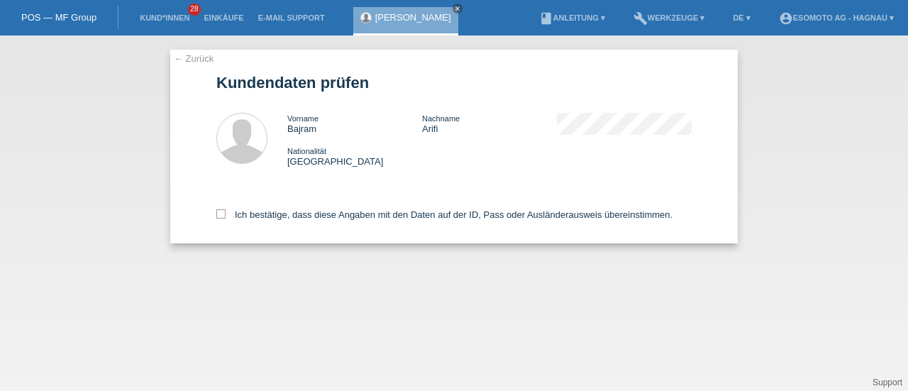
click at [226, 212] on label "Ich bestätige, dass diese Angaben mit den Daten auf der ID, Pass oder Ausländer…" at bounding box center [444, 214] width 456 height 11
click at [226, 212] on input "Ich bestätige, dass diese Angaben mit den Daten auf der ID, Pass oder Ausländer…" at bounding box center [220, 213] width 9 height 9
checkbox input "true"
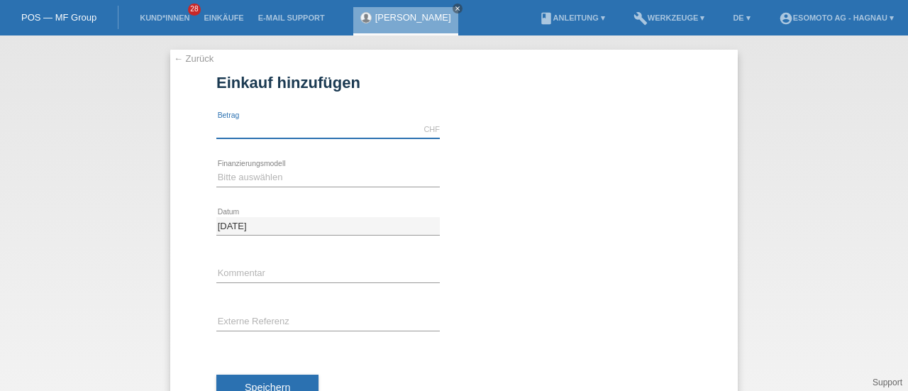
click at [256, 126] on input "text" at bounding box center [327, 130] width 223 height 18
type input "7600.00"
click at [269, 175] on select "Bitte auswählen Fixe Raten Kauf auf Rechnung mit Teilzahlungsoption" at bounding box center [327, 177] width 223 height 17
select select "69"
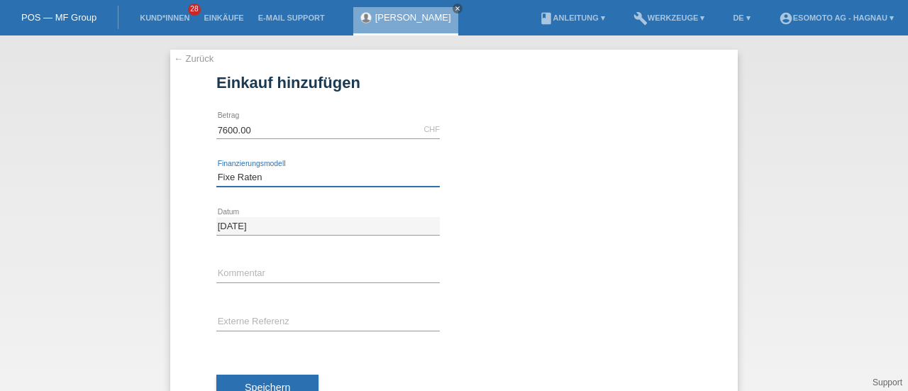
click at [216, 169] on select "Bitte auswählen Fixe Raten Kauf auf Rechnung mit Teilzahlungsoption" at bounding box center [327, 177] width 223 height 17
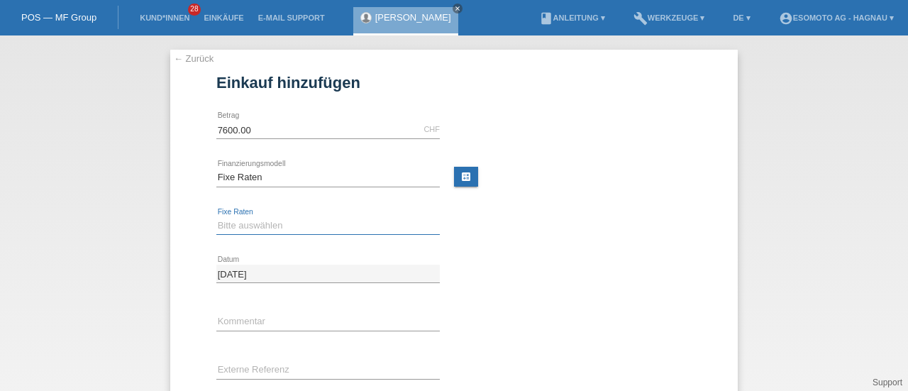
click at [252, 222] on select "Bitte auswählen 12 Raten 24 Raten 36 Raten 48 Raten" at bounding box center [327, 225] width 223 height 17
select select "140"
click at [216, 217] on select "Bitte auswählen 12 Raten 24 Raten 36 Raten 48 Raten" at bounding box center [327, 225] width 223 height 17
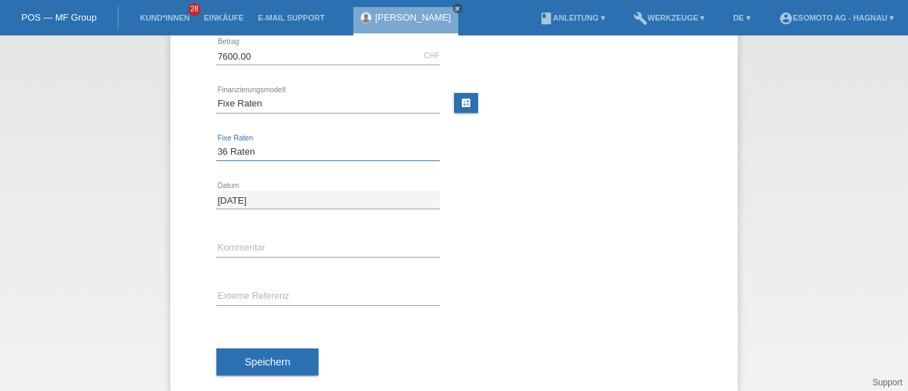
scroll to position [98, 0]
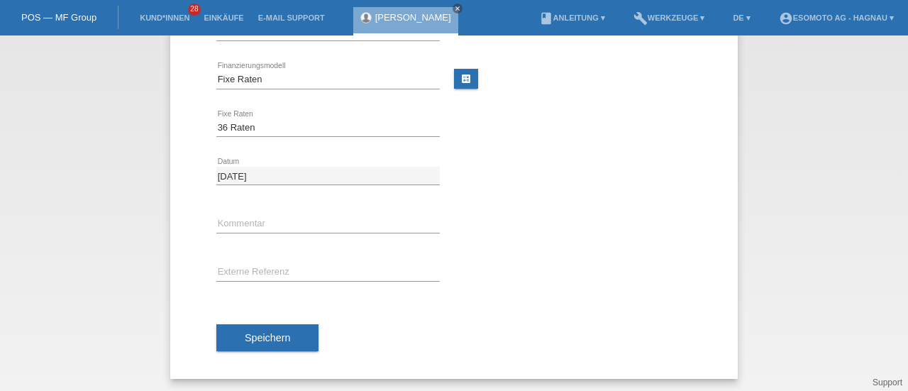
click at [245, 338] on span "Speichern" at bounding box center [267, 337] width 45 height 11
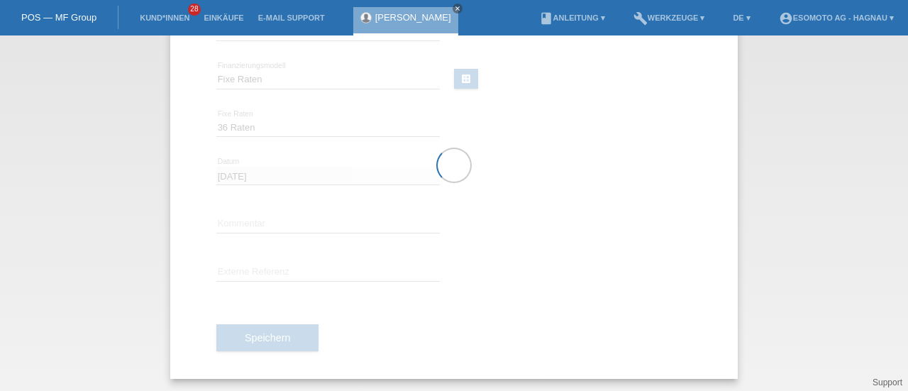
scroll to position [0, 0]
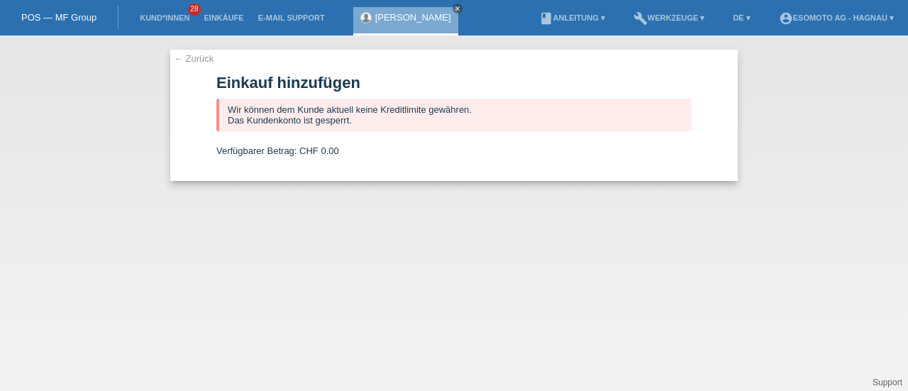
click at [190, 60] on link "← Zurück" at bounding box center [194, 58] width 40 height 11
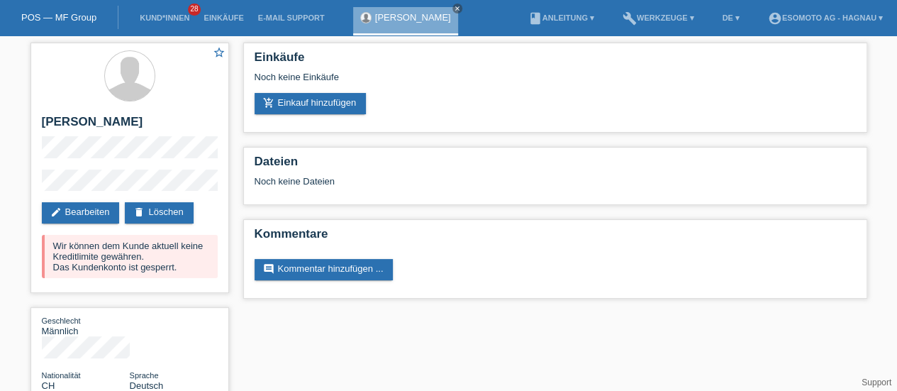
click at [172, 206] on link "delete Löschen" at bounding box center [159, 212] width 68 height 21
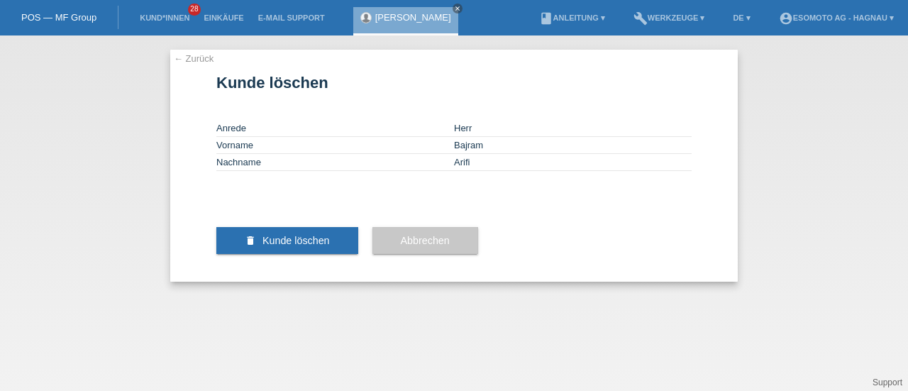
click at [316, 246] on span "Kunde löschen" at bounding box center [295, 240] width 67 height 11
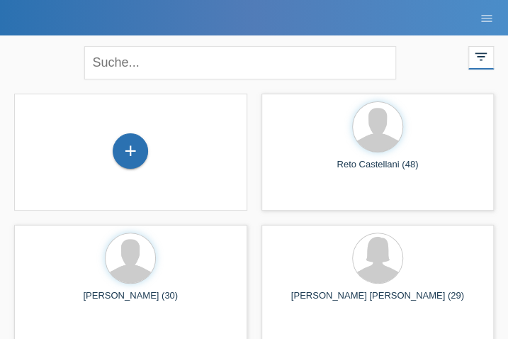
click at [135, 151] on div "+" at bounding box center [130, 150] width 35 height 35
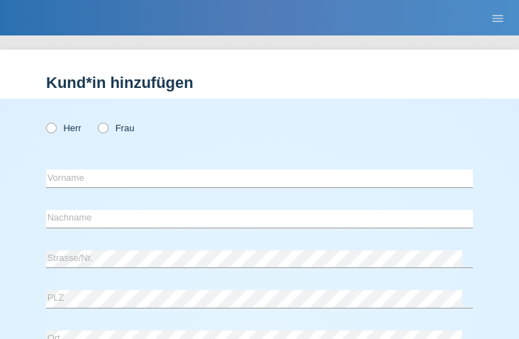
click at [96, 121] on icon at bounding box center [96, 121] width 0 height 0
click at [107, 128] on input "Frau" at bounding box center [102, 127] width 9 height 9
radio input "true"
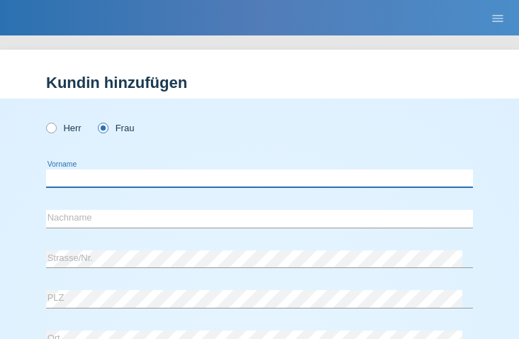
click at [96, 185] on input "text" at bounding box center [259, 178] width 427 height 18
type input "Soraya"
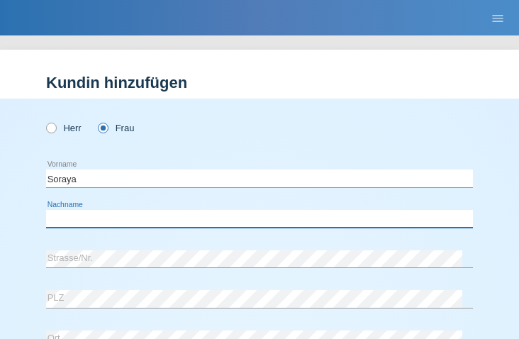
click at [83, 221] on input "text" at bounding box center [259, 219] width 427 height 18
paste input "Sanfilippo"
type input "Sanfilippo"
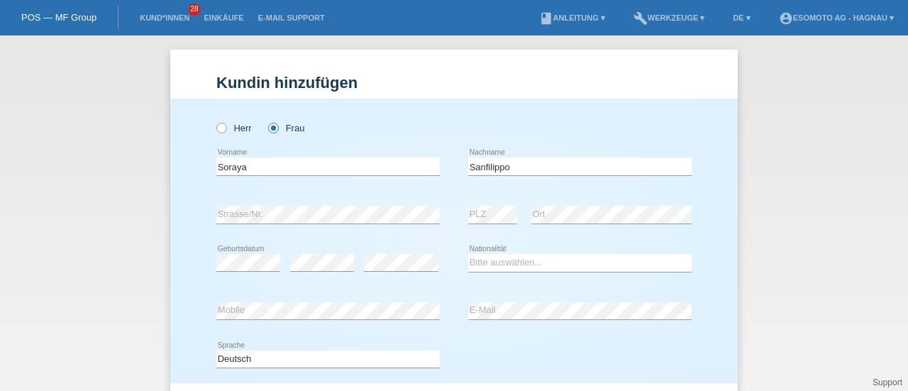
click at [391, 190] on div "Soraya error Vorname" at bounding box center [327, 167] width 223 height 48
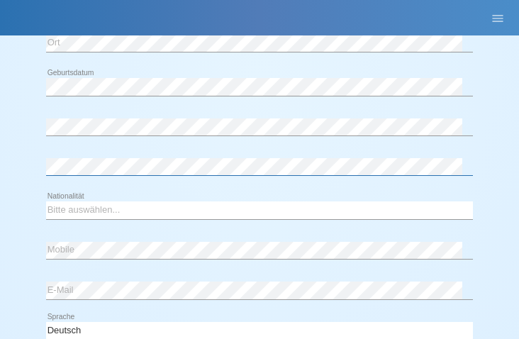
scroll to position [297, 0]
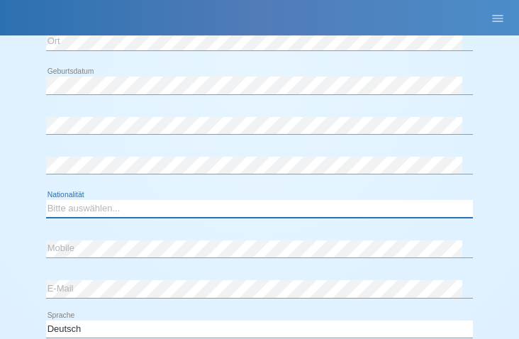
click at [83, 208] on select "Bitte auswählen... Schweiz Deutschland Liechtenstein Österreich ------------ Af…" at bounding box center [259, 208] width 427 height 17
select select "CH"
click at [46, 200] on select "Bitte auswählen... Schweiz Deutschland Liechtenstein Österreich ------------ Af…" at bounding box center [259, 208] width 427 height 17
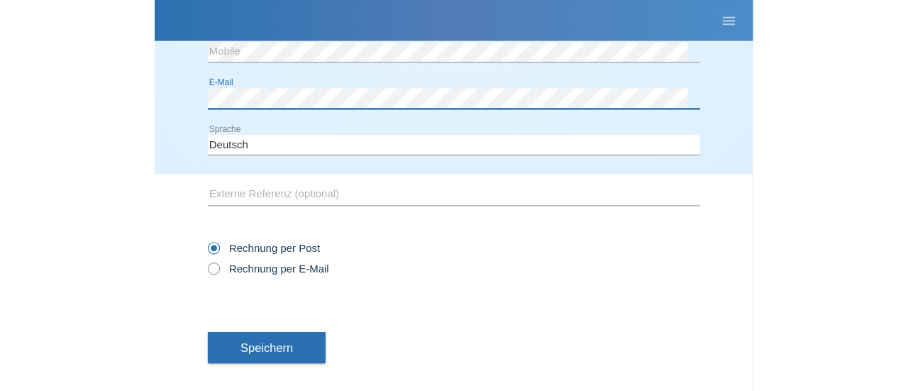
scroll to position [516, 0]
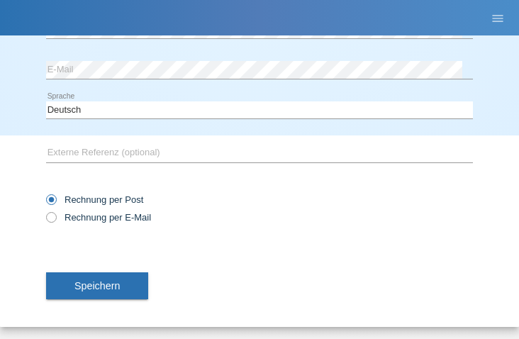
click at [126, 284] on button "Speichern" at bounding box center [97, 285] width 102 height 27
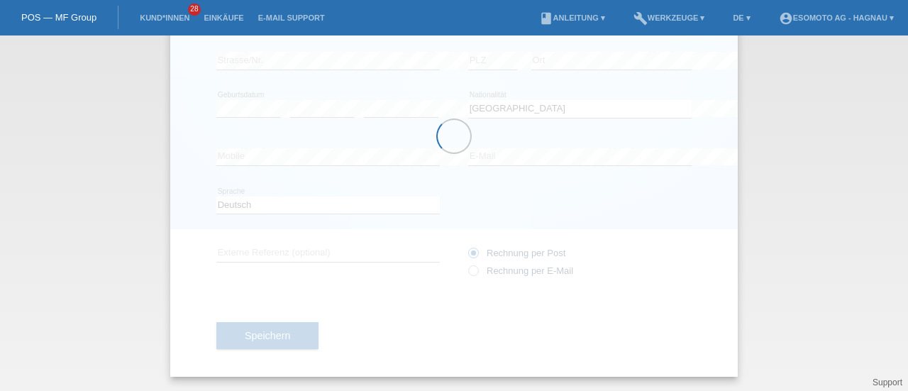
scroll to position [153, 0]
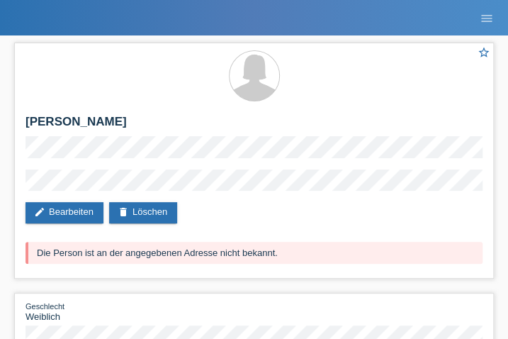
click at [69, 213] on link "edit Bearbeiten" at bounding box center [65, 212] width 78 height 21
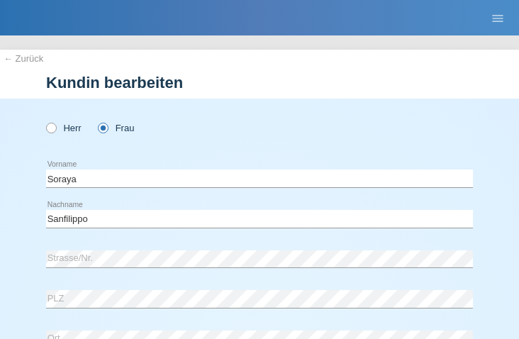
select select "CH"
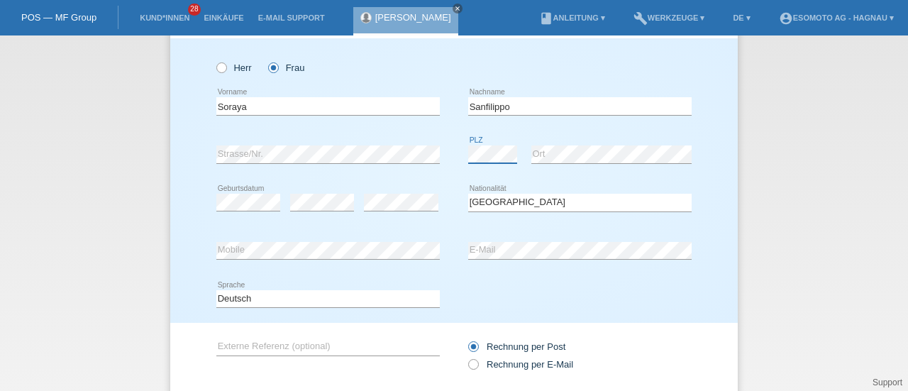
scroll to position [153, 0]
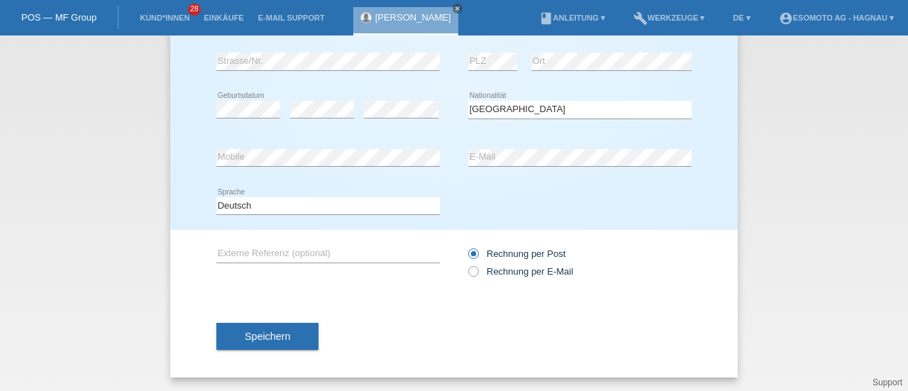
click at [275, 334] on span "Speichern" at bounding box center [267, 335] width 45 height 11
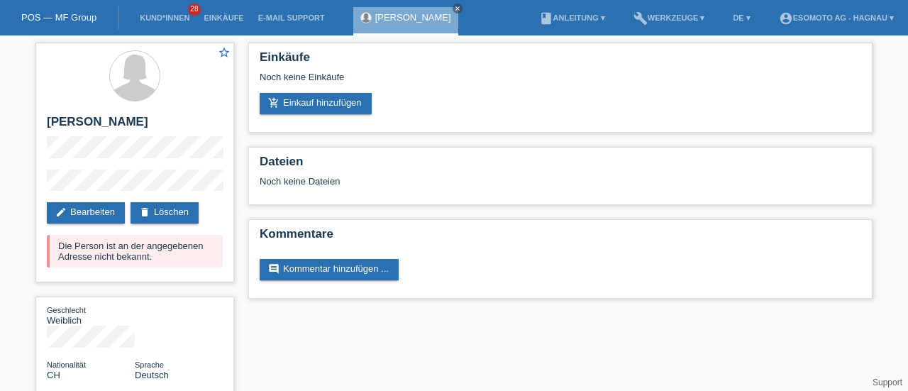
click at [334, 106] on link "add_shopping_cart Einkauf hinzufügen" at bounding box center [316, 103] width 112 height 21
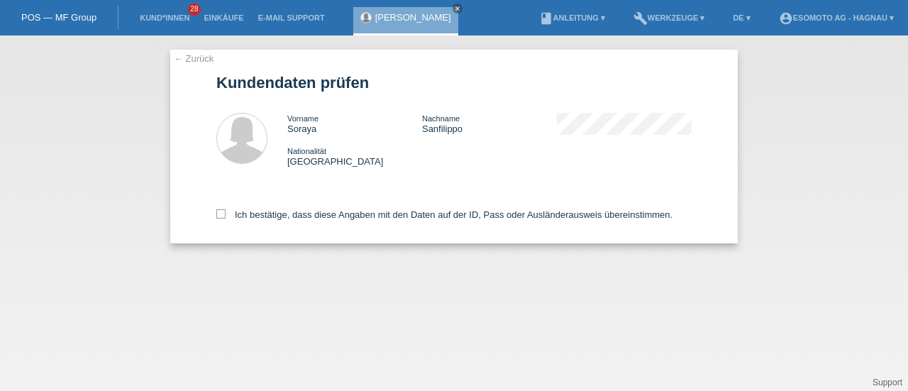
click at [223, 213] on icon at bounding box center [220, 213] width 9 height 9
click at [223, 213] on input "Ich bestätige, dass diese Angaben mit den Daten auf der ID, Pass oder Ausländer…" at bounding box center [220, 213] width 9 height 9
checkbox input "true"
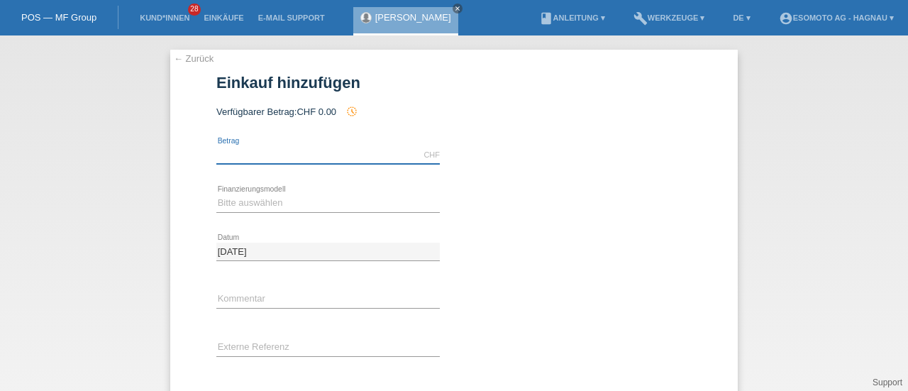
click at [255, 154] on input "text" at bounding box center [327, 155] width 223 height 18
type input "7600.00"
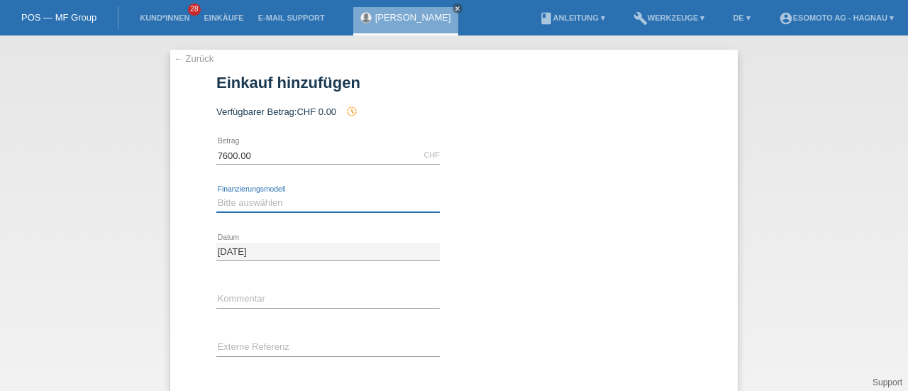
click at [248, 208] on select "Bitte auswählen Fixe Raten Kauf auf Rechnung mit Teilzahlungsoption" at bounding box center [327, 202] width 223 height 17
select select "69"
click at [216, 194] on select "Bitte auswählen Fixe Raten Kauf auf Rechnung mit Teilzahlungsoption" at bounding box center [327, 202] width 223 height 17
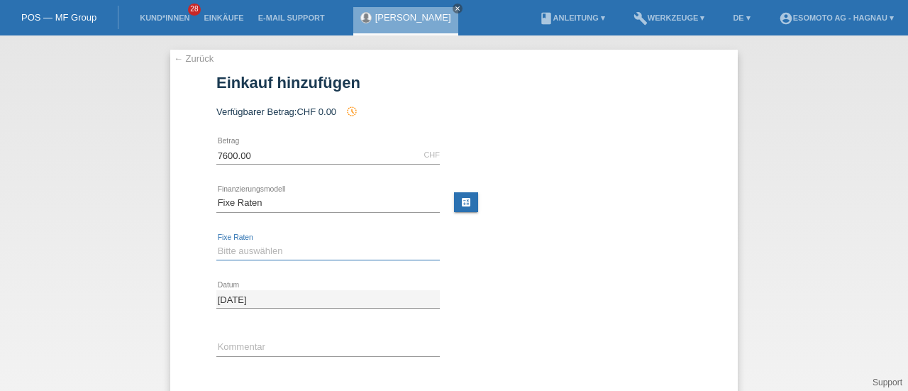
click at [243, 246] on select "Bitte auswählen 12 Raten 24 Raten 36 Raten 48 Raten" at bounding box center [327, 251] width 223 height 17
select select "140"
click at [216, 243] on select "Bitte auswählen 12 Raten 24 Raten 36 Raten 48 Raten" at bounding box center [327, 251] width 223 height 17
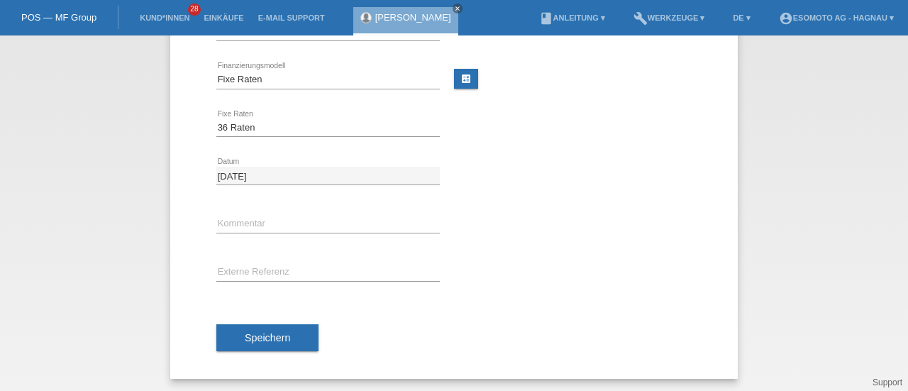
click at [252, 335] on span "Speichern" at bounding box center [267, 337] width 45 height 11
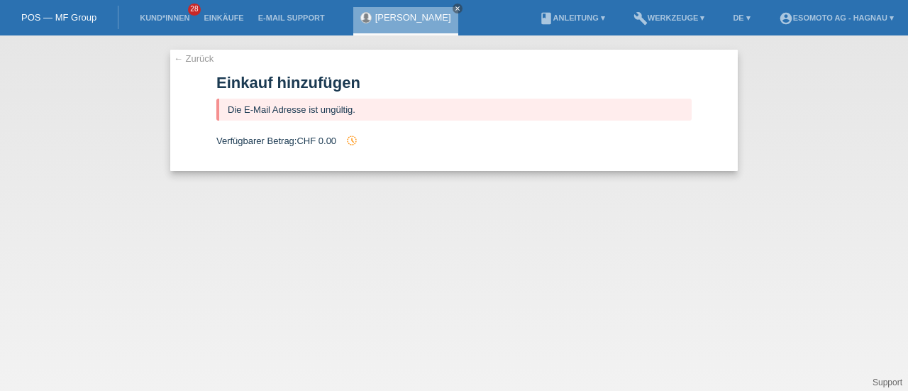
scroll to position [0, 0]
click at [190, 59] on link "← Zurück" at bounding box center [194, 58] width 40 height 11
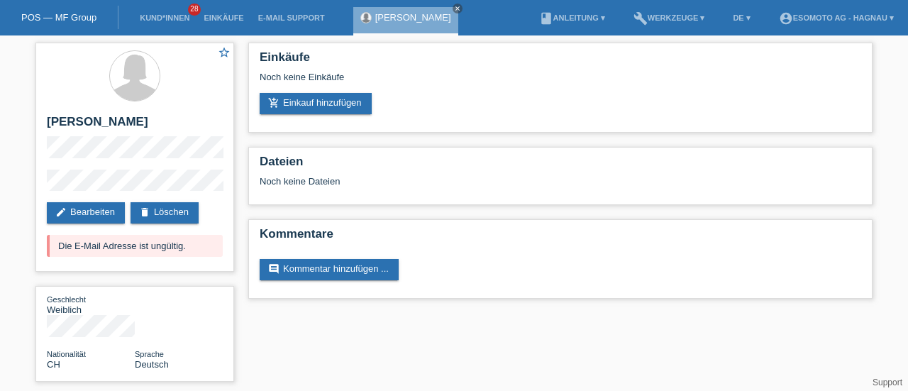
click at [82, 208] on link "edit Bearbeiten" at bounding box center [86, 212] width 78 height 21
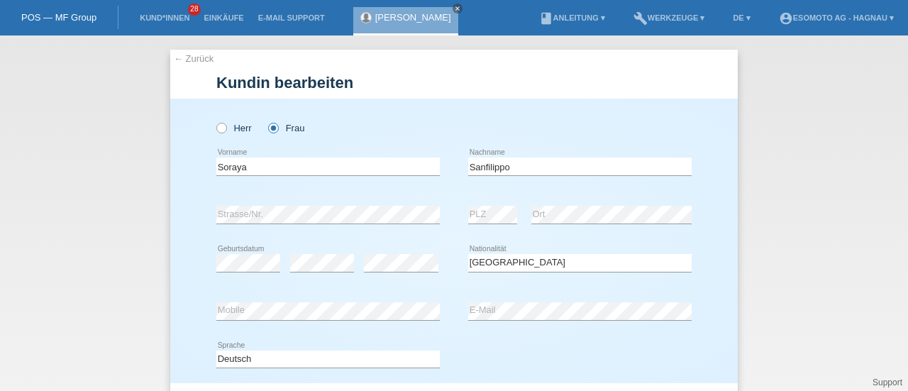
select select "CH"
click at [494, 355] on div "Deutsch Français Italiano English error Sprache" at bounding box center [453, 359] width 475 height 48
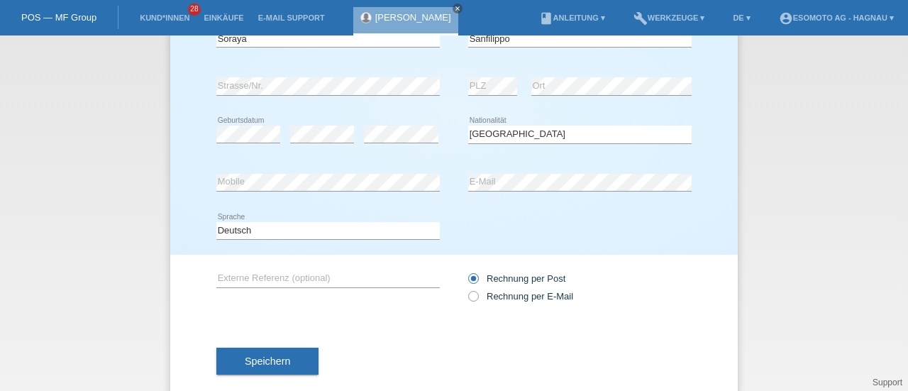
scroll to position [134, 0]
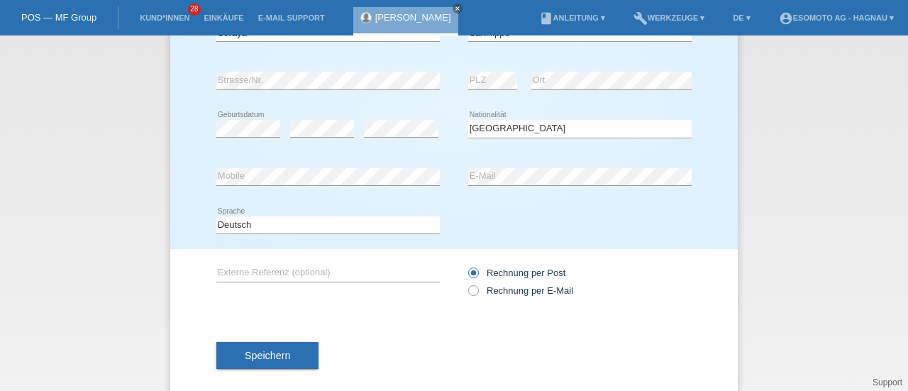
click at [292, 352] on button "Speichern" at bounding box center [267, 355] width 102 height 27
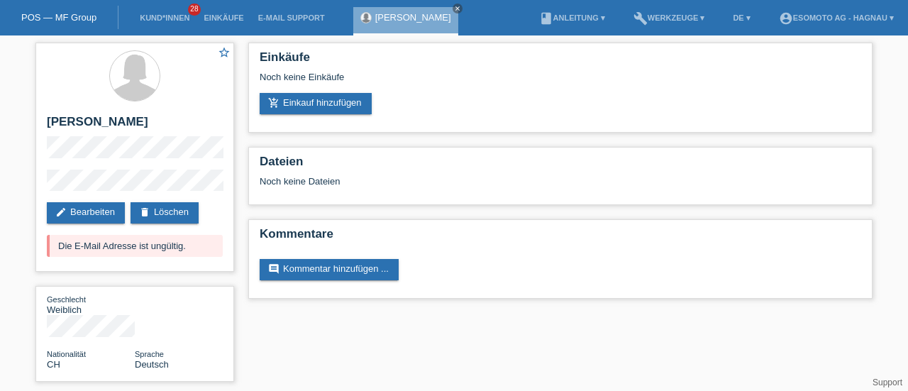
click at [323, 106] on link "add_shopping_cart Einkauf hinzufügen" at bounding box center [316, 103] width 112 height 21
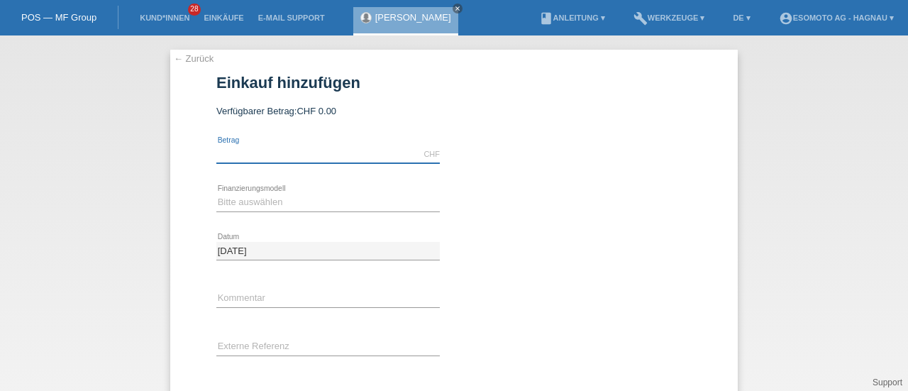
click at [245, 145] on input "text" at bounding box center [327, 154] width 223 height 18
type input "7600.00"
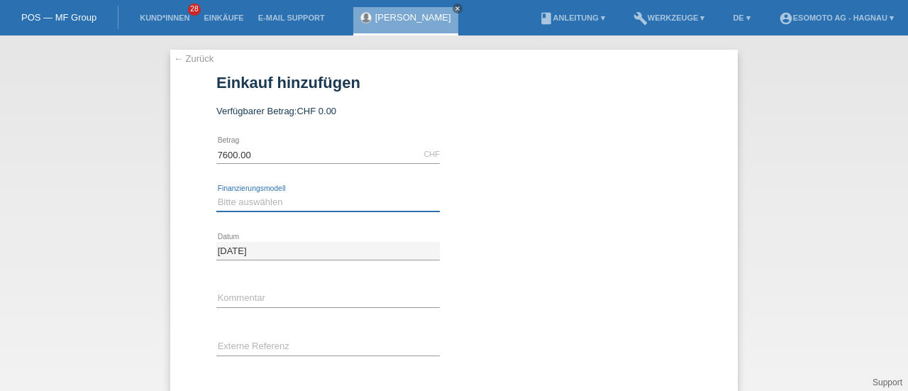
click at [240, 199] on select "Bitte auswählen Fixe Raten Kauf auf Rechnung mit Teilzahlungsoption" at bounding box center [327, 202] width 223 height 17
select select "69"
click at [216, 194] on select "Bitte auswählen Fixe Raten Kauf auf Rechnung mit Teilzahlungsoption" at bounding box center [327, 202] width 223 height 17
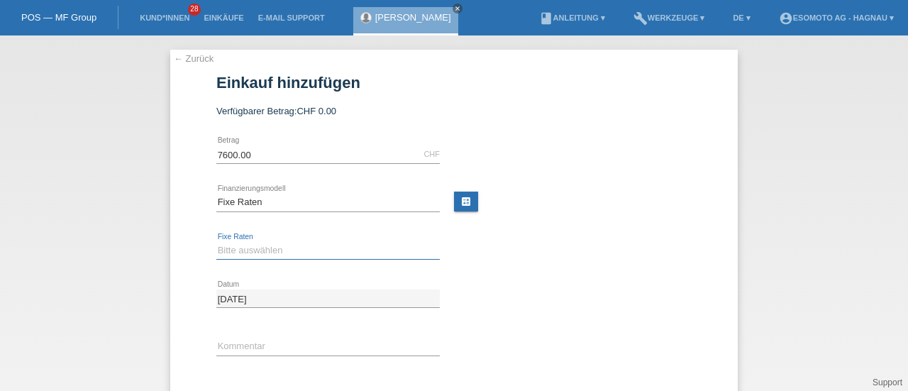
click at [228, 249] on select "Bitte auswählen 12 Raten 24 Raten 36 Raten 48 Raten" at bounding box center [327, 250] width 223 height 17
select select "140"
click at [216, 242] on select "Bitte auswählen 12 Raten 24 Raten 36 Raten 48 Raten" at bounding box center [327, 250] width 223 height 17
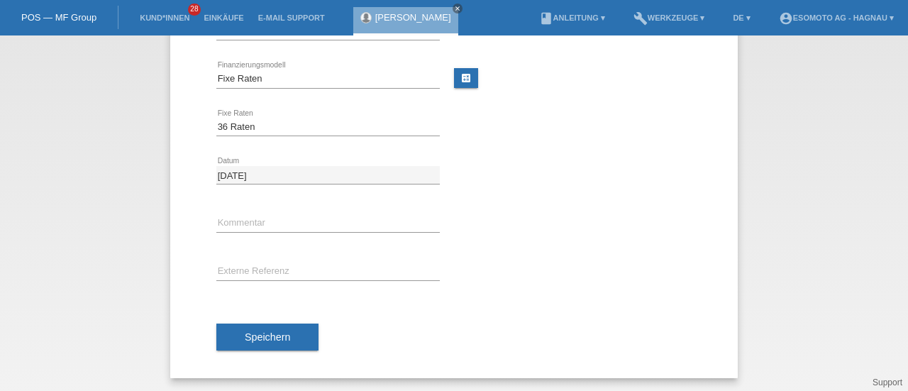
click at [245, 334] on span "Speichern" at bounding box center [267, 336] width 45 height 11
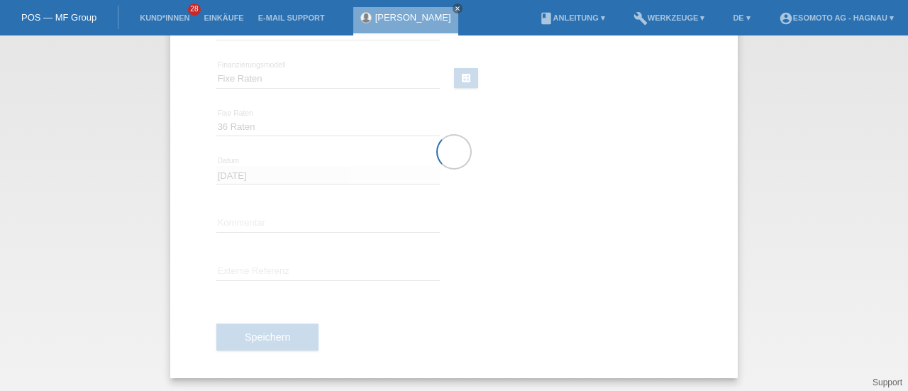
scroll to position [0, 0]
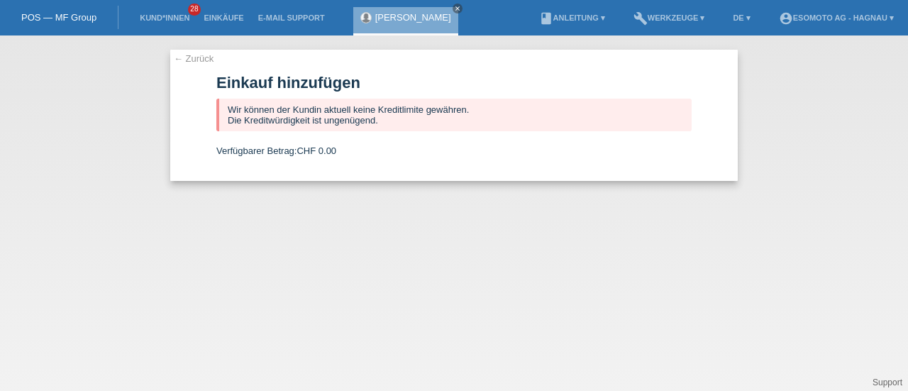
click at [454, 8] on icon "close" at bounding box center [457, 8] width 7 height 7
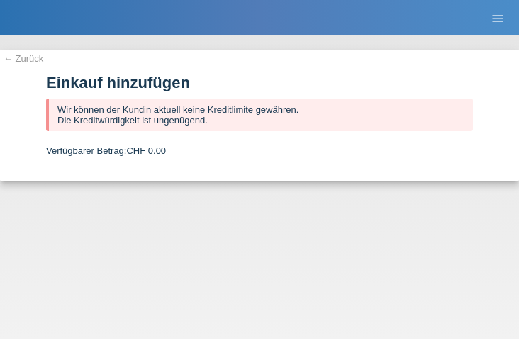
click at [301, 60] on div "← Zurück Einkauf hinzufügen Wir können der Kundin aktuell keine Kreditlimite ge…" at bounding box center [259, 115] width 519 height 131
